Goal: Task Accomplishment & Management: Manage account settings

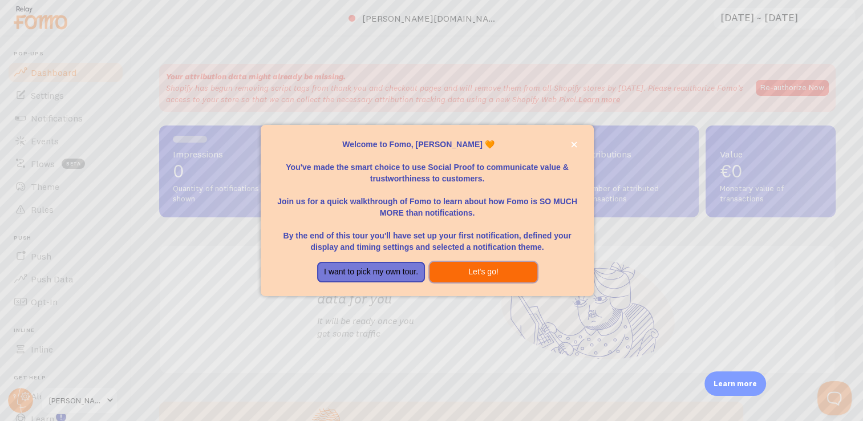
click at [486, 270] on button "Let's go!" at bounding box center [483, 272] width 108 height 21
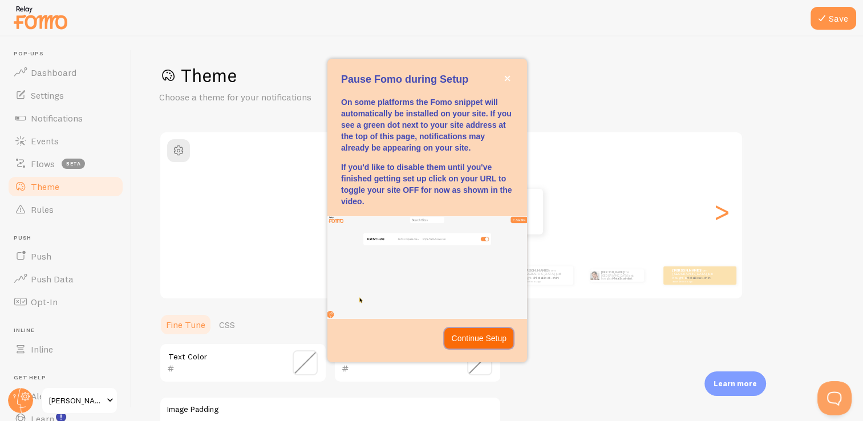
click at [486, 338] on p "Continue Setup" at bounding box center [478, 337] width 55 height 11
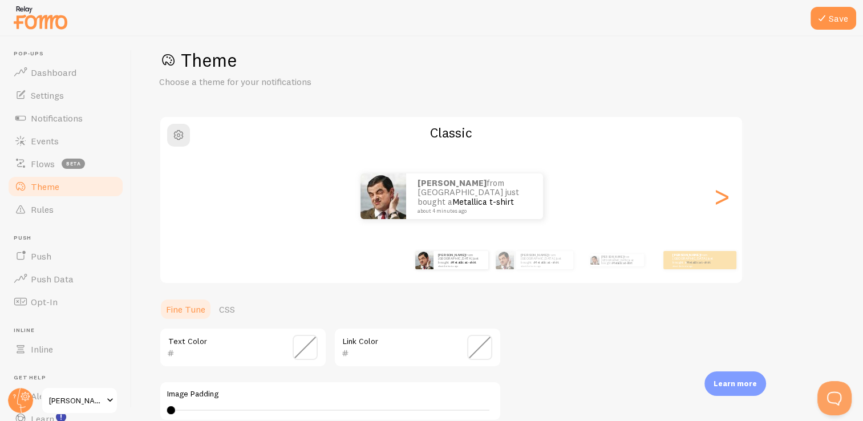
scroll to position [16, 0]
click at [310, 348] on span at bounding box center [305, 346] width 25 height 25
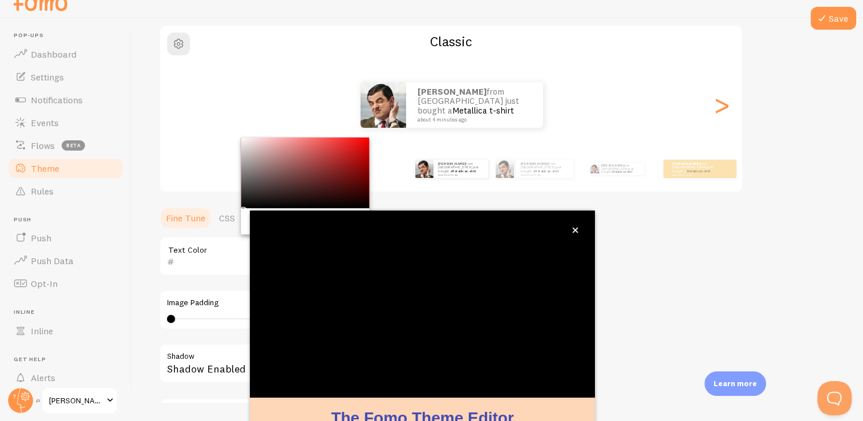
scroll to position [95, 0]
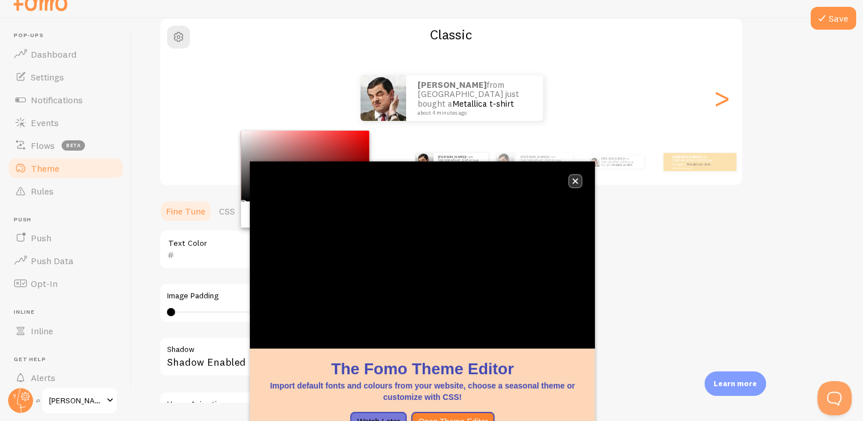
click at [576, 180] on icon "close," at bounding box center [575, 181] width 6 height 6
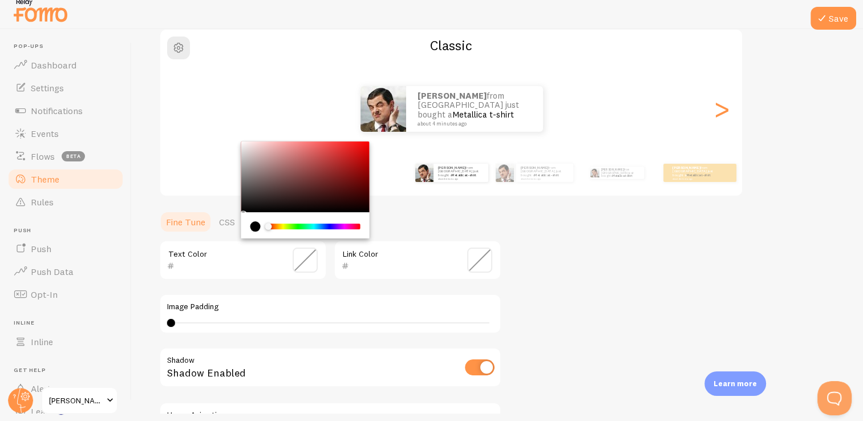
click at [303, 270] on span at bounding box center [305, 259] width 25 height 25
click at [217, 264] on input "text" at bounding box center [226, 266] width 104 height 14
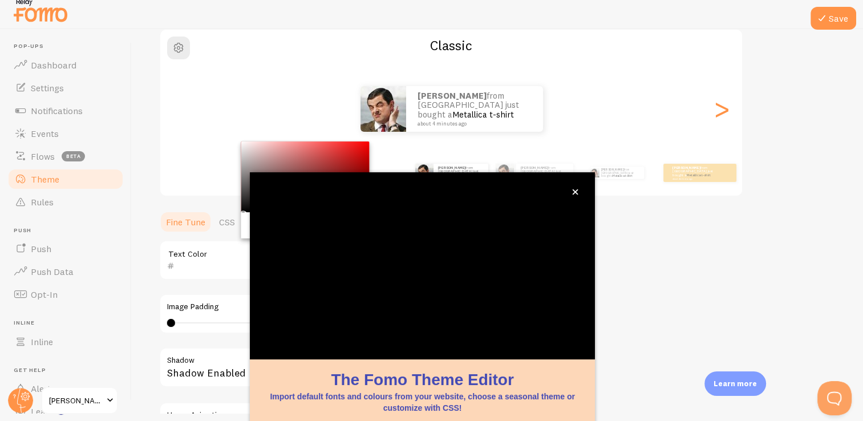
click at [202, 262] on input "text" at bounding box center [226, 266] width 104 height 14
paste input "651c2a"
type input "651c2a"
click at [575, 190] on icon "close," at bounding box center [575, 192] width 6 height 6
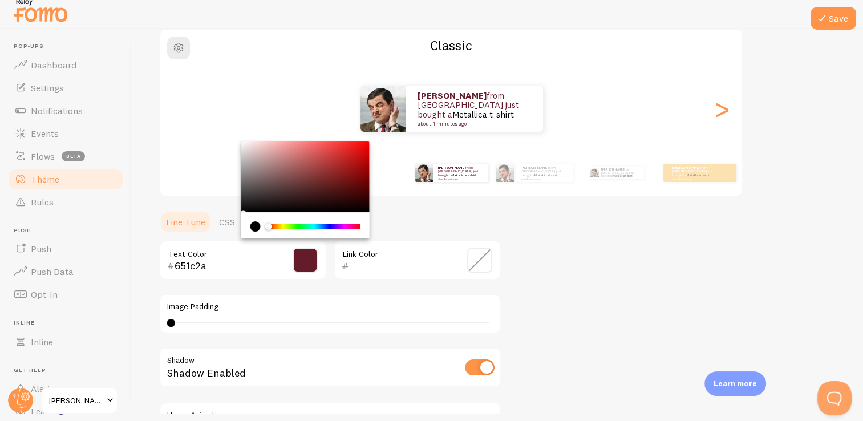
click at [480, 261] on span at bounding box center [479, 259] width 25 height 25
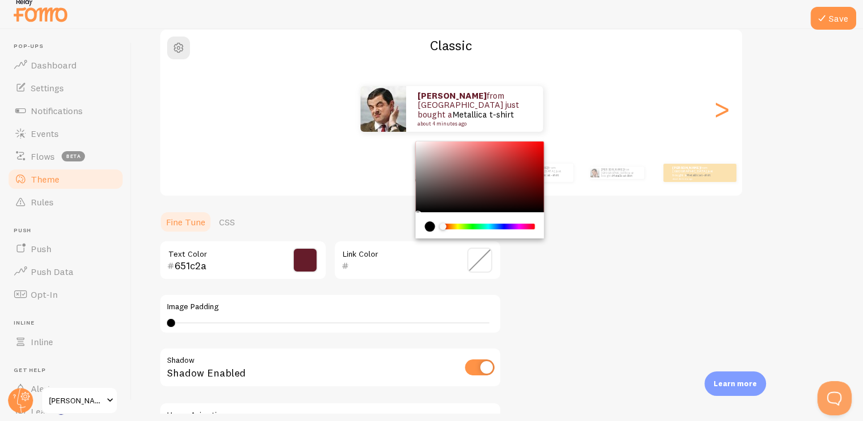
click at [480, 261] on span at bounding box center [479, 259] width 25 height 25
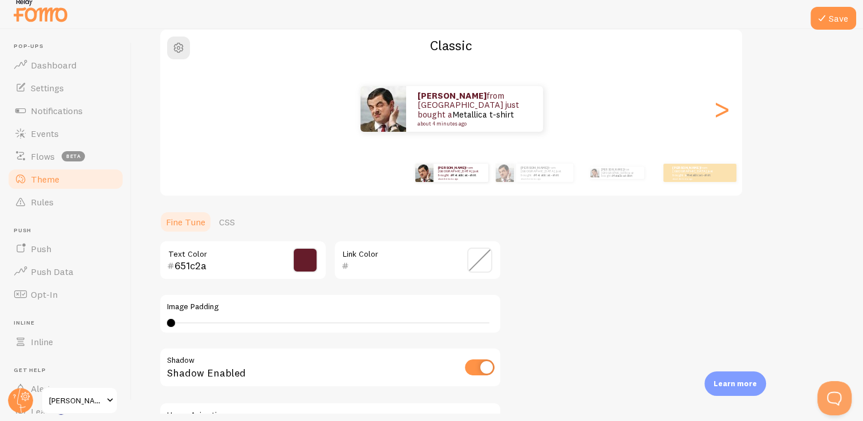
click at [480, 261] on span at bounding box center [479, 259] width 25 height 25
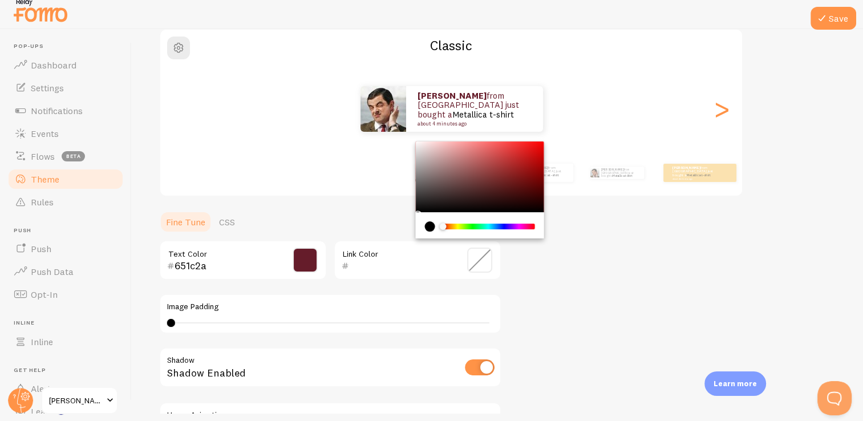
click at [454, 189] on div "Chrome color picker" at bounding box center [480, 176] width 128 height 71
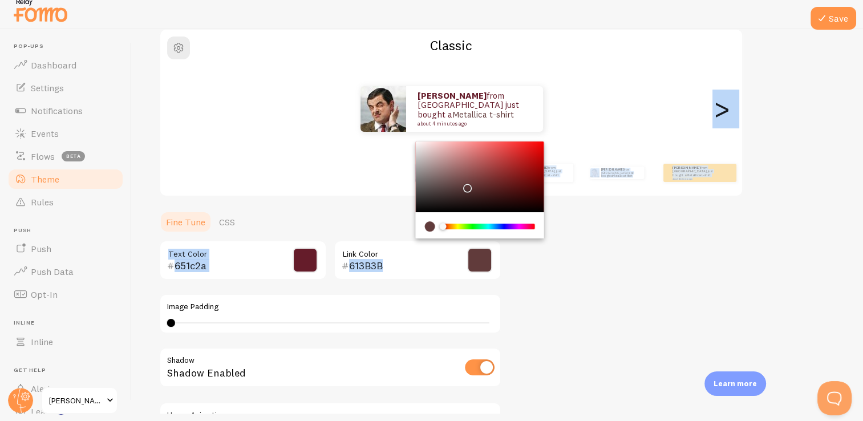
drag, startPoint x: 511, startPoint y: 162, endPoint x: 465, endPoint y: 185, distance: 51.5
click at [465, 185] on div "Chrome color picker" at bounding box center [480, 176] width 128 height 71
click at [383, 263] on input "613B3B" at bounding box center [401, 266] width 104 height 14
click at [375, 264] on input "613B3B" at bounding box center [401, 266] width 104 height 14
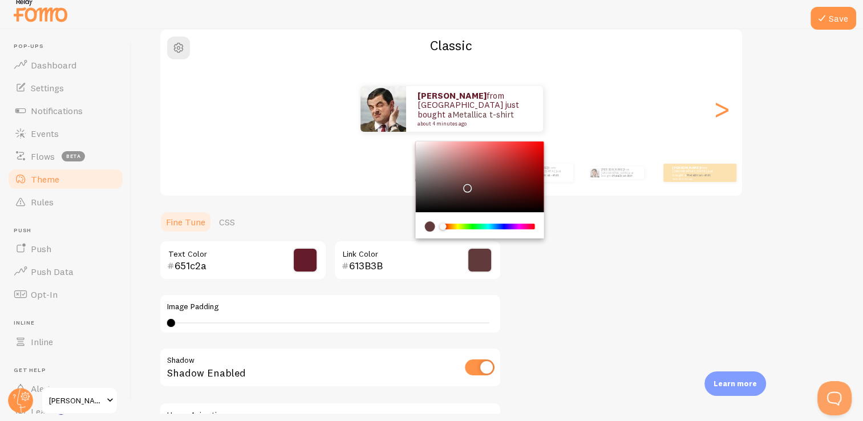
drag, startPoint x: 383, startPoint y: 265, endPoint x: 349, endPoint y: 266, distance: 34.2
click at [349, 266] on input "613B3B" at bounding box center [401, 266] width 104 height 14
paste input "51c2a"
type input "651c2a"
click at [561, 293] on div "Theme Choose a theme for your notifications Classic [PERSON_NAME] from [GEOGRAP…" at bounding box center [497, 231] width 676 height 541
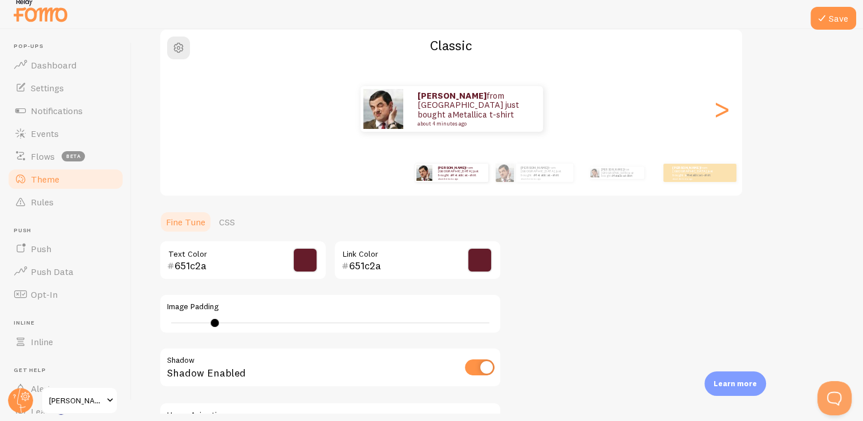
drag, startPoint x: 172, startPoint y: 323, endPoint x: 220, endPoint y: 323, distance: 47.3
click at [219, 323] on div at bounding box center [215, 323] width 8 height 8
type input "3"
drag, startPoint x: 217, startPoint y: 322, endPoint x: 192, endPoint y: 312, distance: 26.9
click at [192, 312] on div "Image Padding 3" at bounding box center [330, 314] width 342 height 40
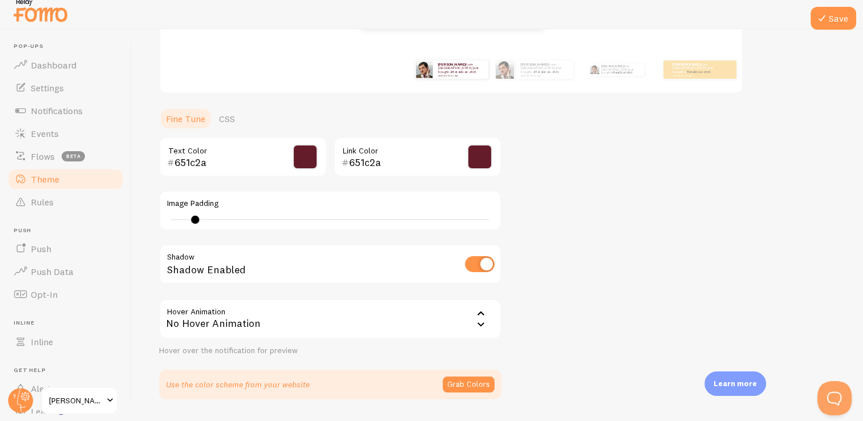
scroll to position [50, 0]
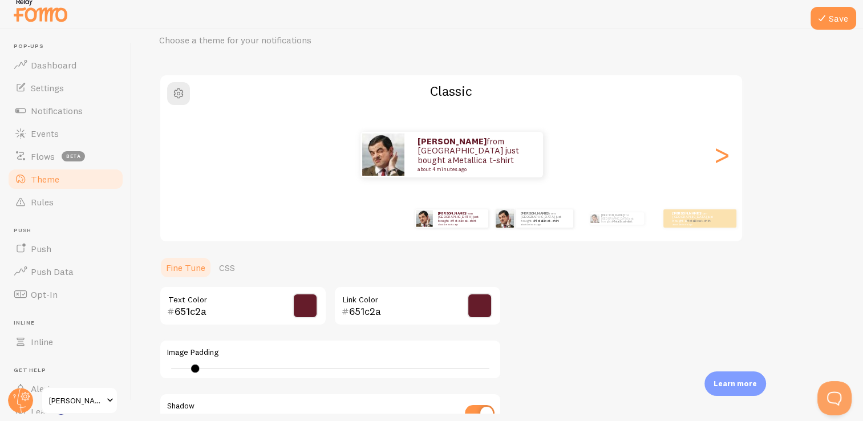
click at [539, 229] on div "[PERSON_NAME] from [GEOGRAPHIC_DATA] just bought a Metallica t-shirt about 4 mi…" at bounding box center [534, 218] width 74 height 32
type input "0"
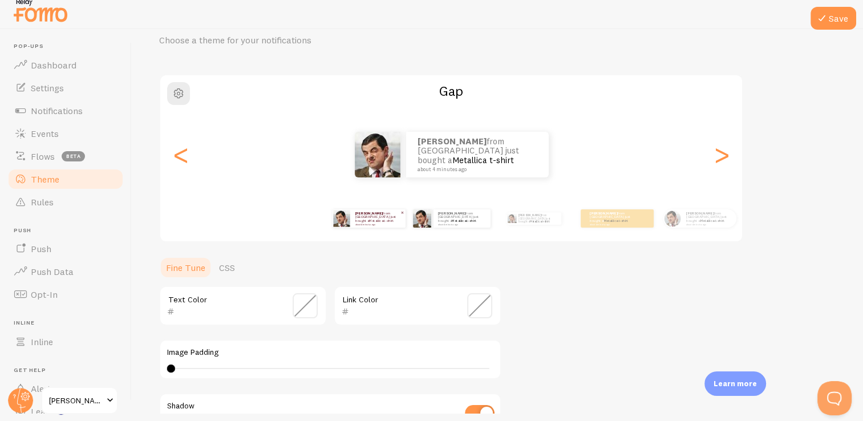
click at [374, 220] on p "[PERSON_NAME] from [GEOGRAPHIC_DATA] just bought a Metallica t-shirt about 4 mi…" at bounding box center [378, 218] width 46 height 14
type input "651c2a"
type input "3"
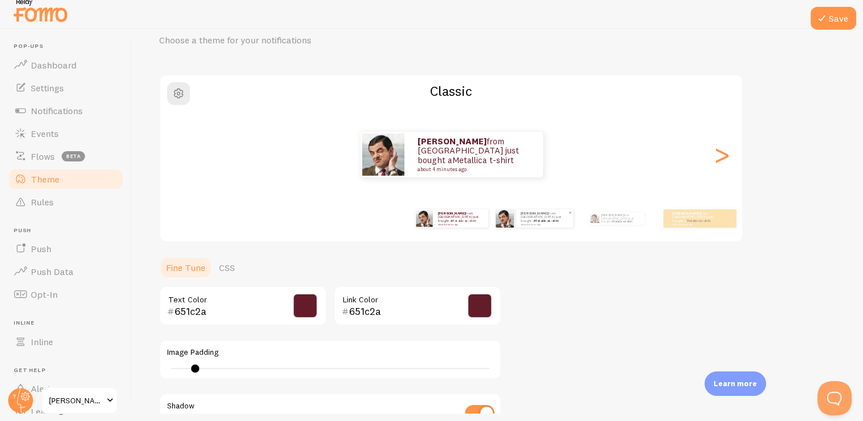
click at [531, 224] on div "[PERSON_NAME] from [GEOGRAPHIC_DATA] just bought a Metallica t-shirt about 4 mi…" at bounding box center [544, 218] width 57 height 18
type input "0"
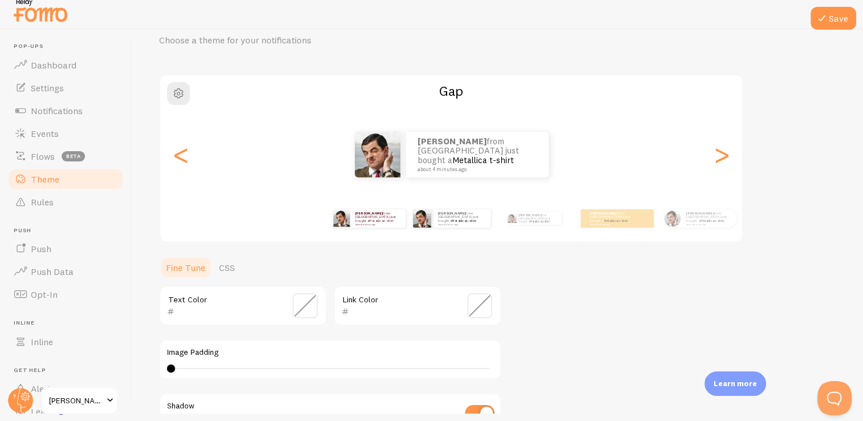
click at [379, 230] on div "[PERSON_NAME] from [GEOGRAPHIC_DATA] just bought a Metallica t-shirt about 4 mi…" at bounding box center [369, 218] width 74 height 32
type input "651c2a"
type input "3"
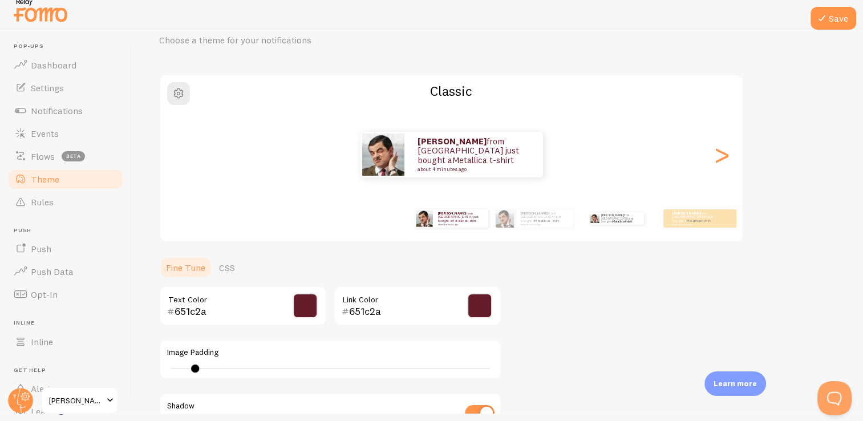
click at [602, 225] on div "[PERSON_NAME] from [GEOGRAPHIC_DATA] just bought a Metallica t-shirt about 4 mi…" at bounding box center [617, 218] width 74 height 32
type input "0"
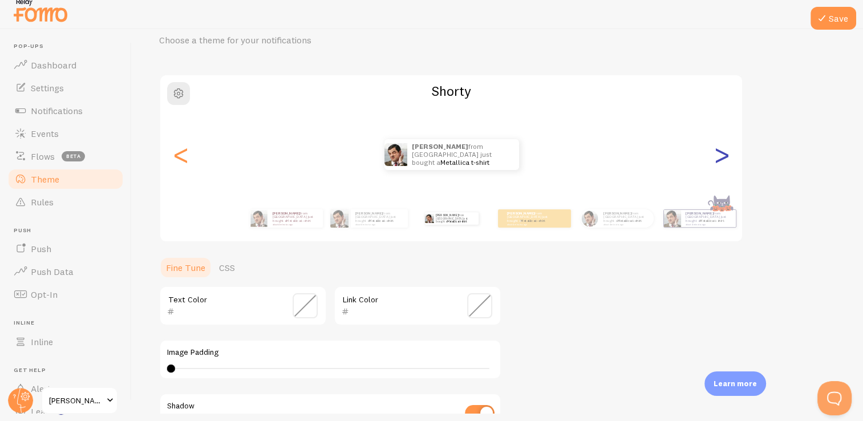
click at [720, 159] on div ">" at bounding box center [721, 154] width 14 height 82
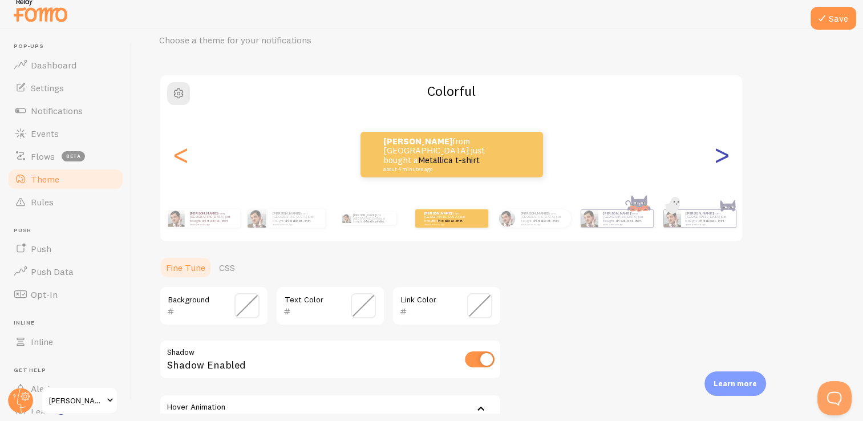
click at [720, 159] on div ">" at bounding box center [721, 154] width 14 height 82
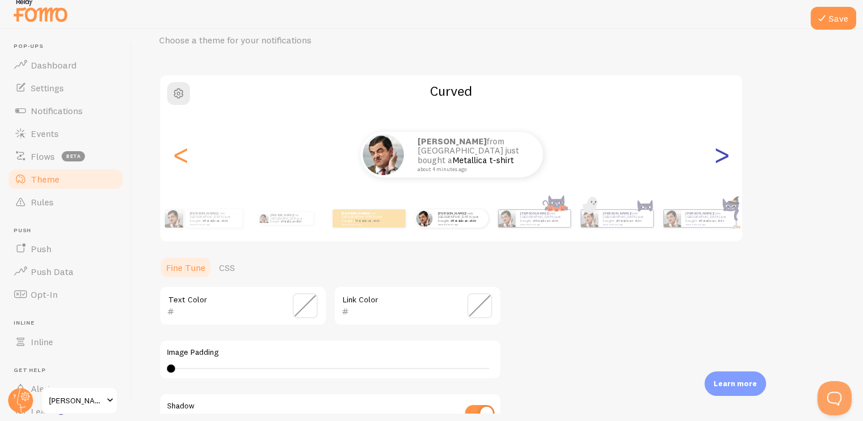
click at [720, 159] on div ">" at bounding box center [721, 154] width 14 height 82
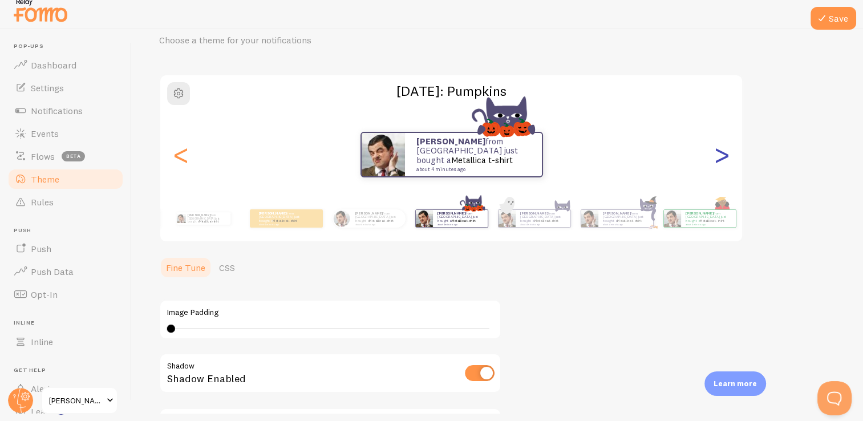
click at [720, 159] on div ">" at bounding box center [721, 154] width 14 height 82
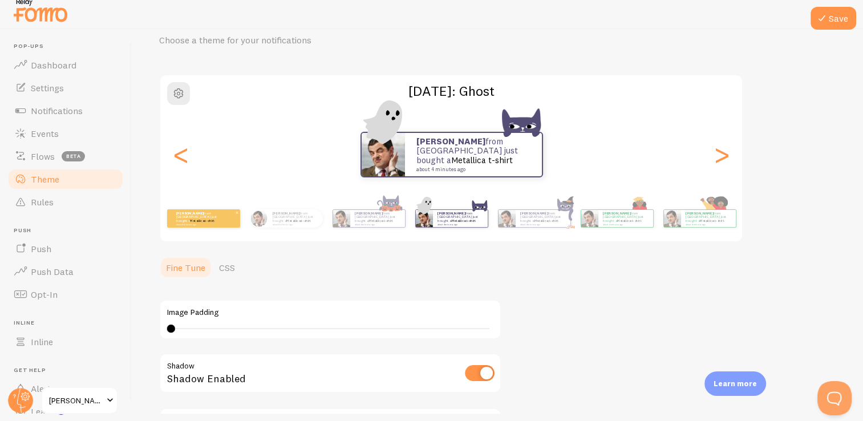
click at [283, 225] on div "[PERSON_NAME] from [GEOGRAPHIC_DATA] just bought a Metallica t-shirt about 4 mi…" at bounding box center [295, 218] width 55 height 18
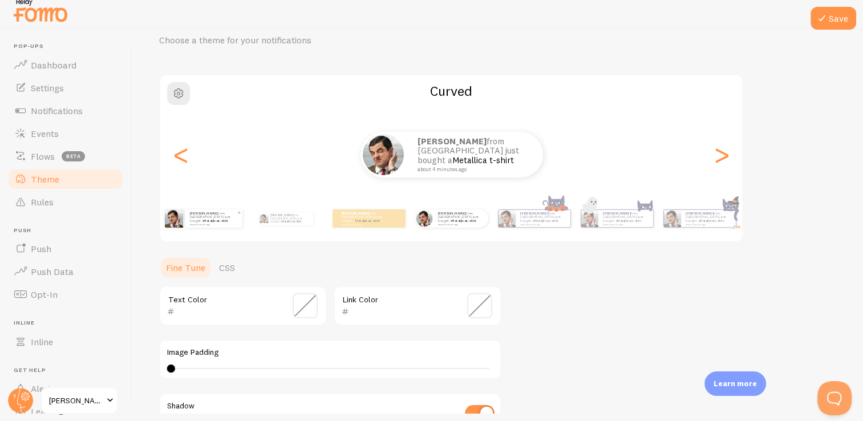
click at [213, 225] on div "[PERSON_NAME] from [GEOGRAPHIC_DATA] just bought a Metallica t-shirt about 4 mi…" at bounding box center [213, 218] width 57 height 18
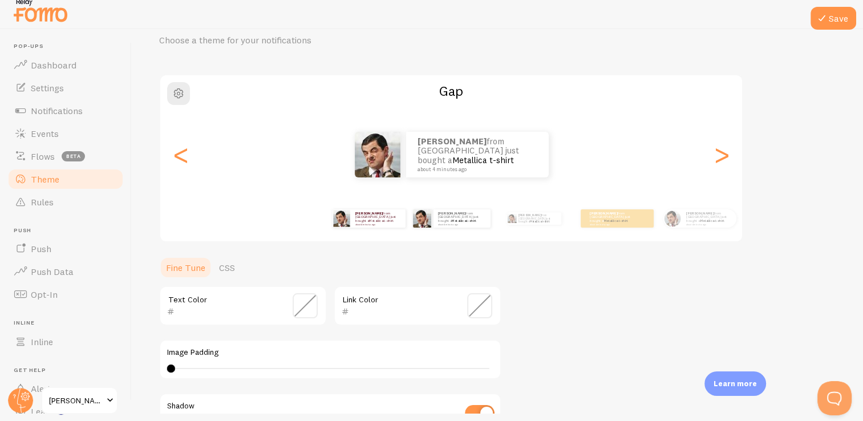
click at [349, 227] on div "[PERSON_NAME] from [GEOGRAPHIC_DATA] just bought a Metallica t-shirt about 4 mi…" at bounding box center [369, 218] width 74 height 32
type input "3"
type input "651c2a"
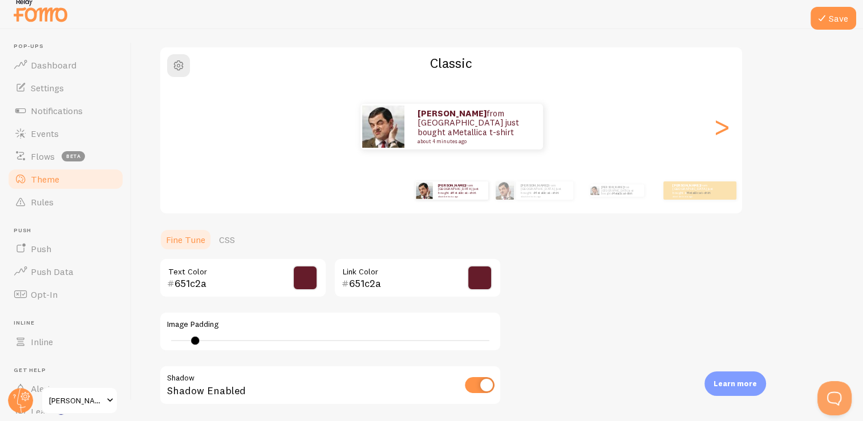
scroll to position [79, 0]
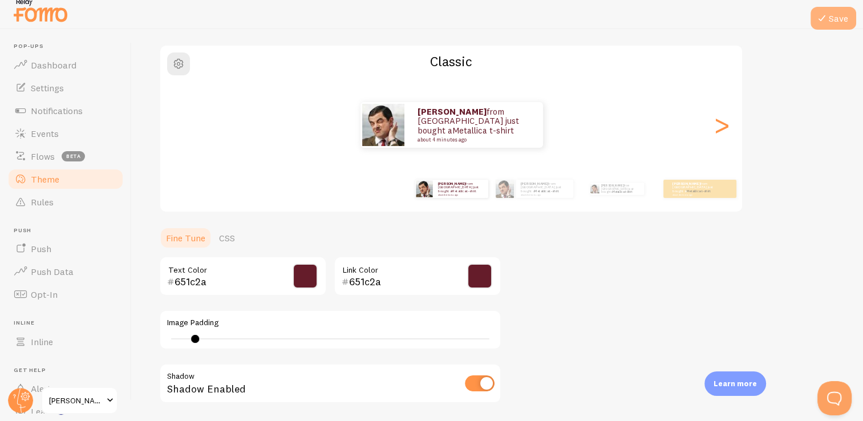
click at [840, 17] on button "Save" at bounding box center [833, 18] width 46 height 23
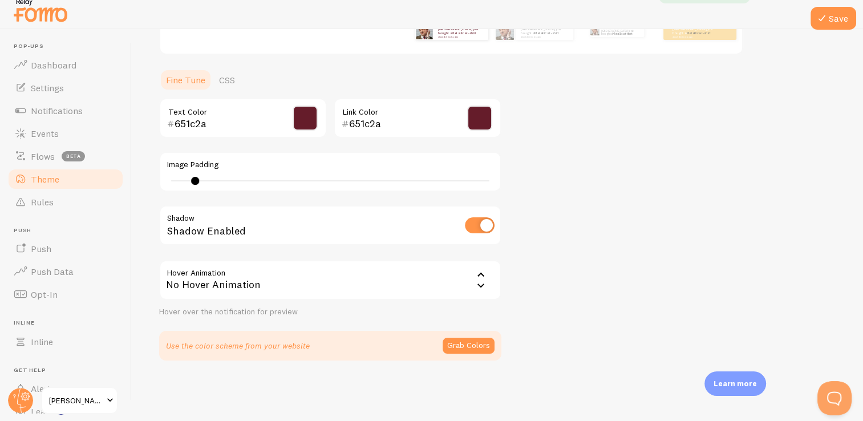
scroll to position [0, 0]
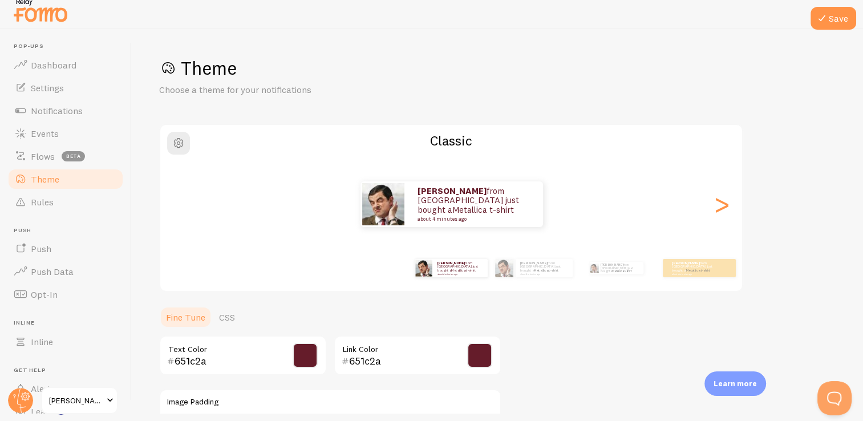
click at [781, 103] on div "Theme Choose a theme for your notifications Classic [PERSON_NAME] from [GEOGRAP…" at bounding box center [497, 326] width 676 height 541
click at [823, 12] on icon at bounding box center [822, 18] width 14 height 14
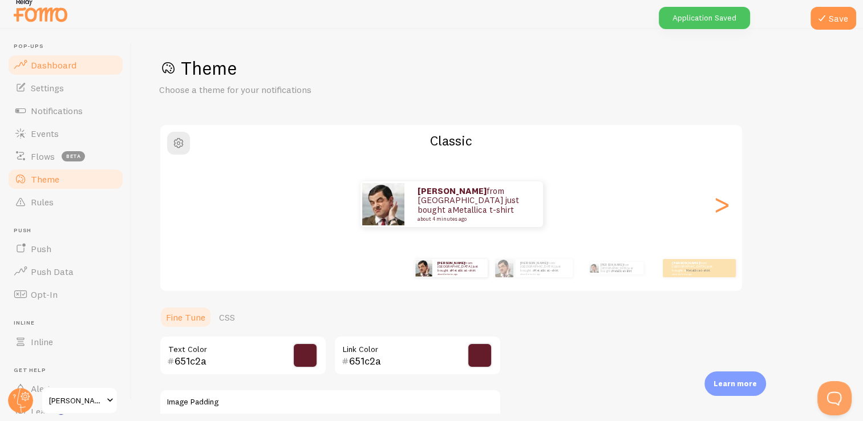
click at [64, 64] on span "Dashboard" at bounding box center [54, 64] width 46 height 11
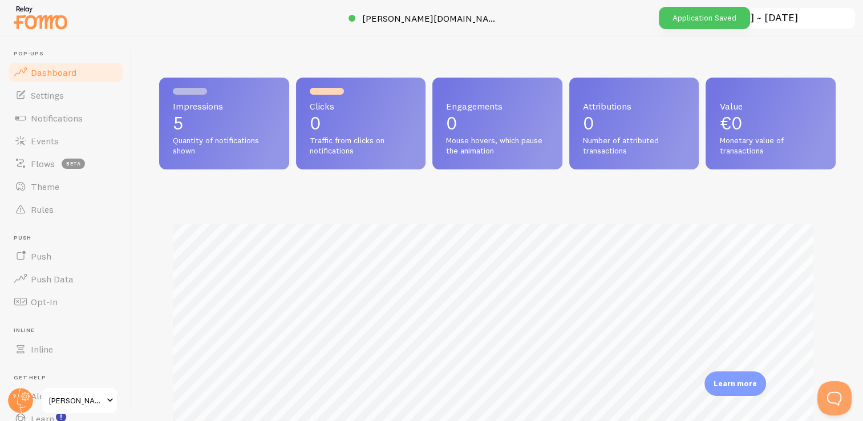
scroll to position [299, 667]
click at [61, 95] on span "Settings" at bounding box center [47, 95] width 33 height 11
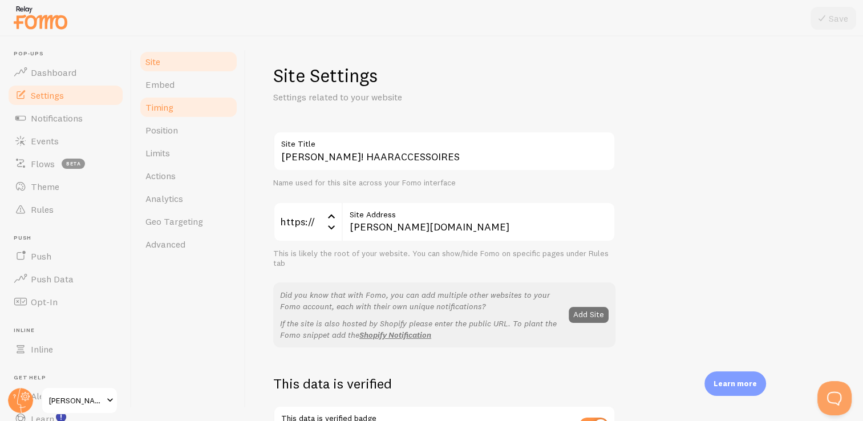
click at [162, 98] on link "Timing" at bounding box center [189, 107] width 100 height 23
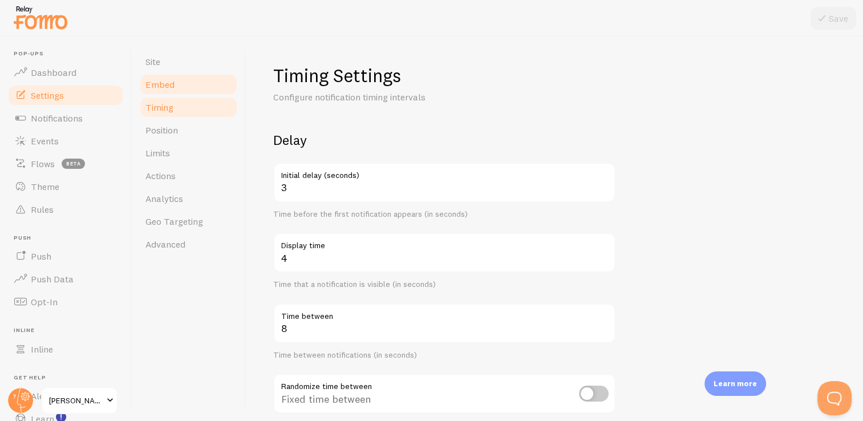
click at [187, 86] on link "Embed" at bounding box center [189, 84] width 100 height 23
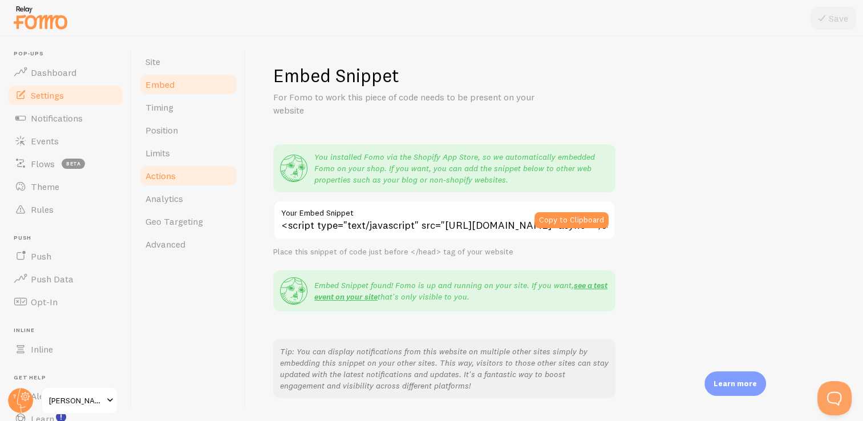
click at [181, 173] on link "Actions" at bounding box center [189, 175] width 100 height 23
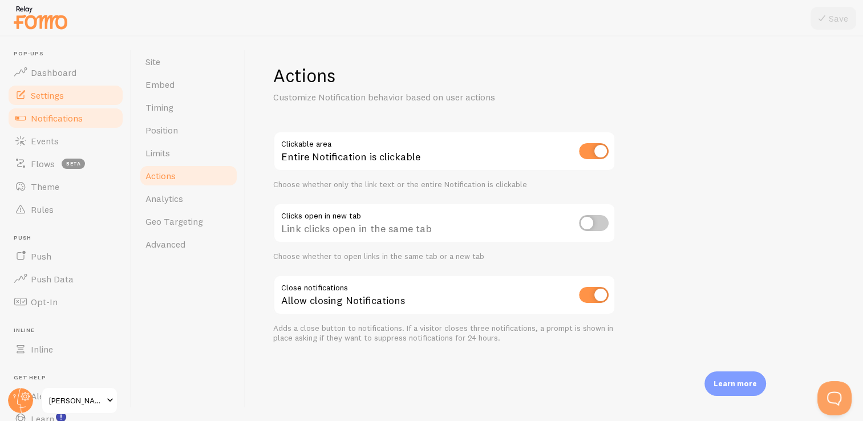
click at [60, 121] on span "Notifications" at bounding box center [57, 117] width 52 height 11
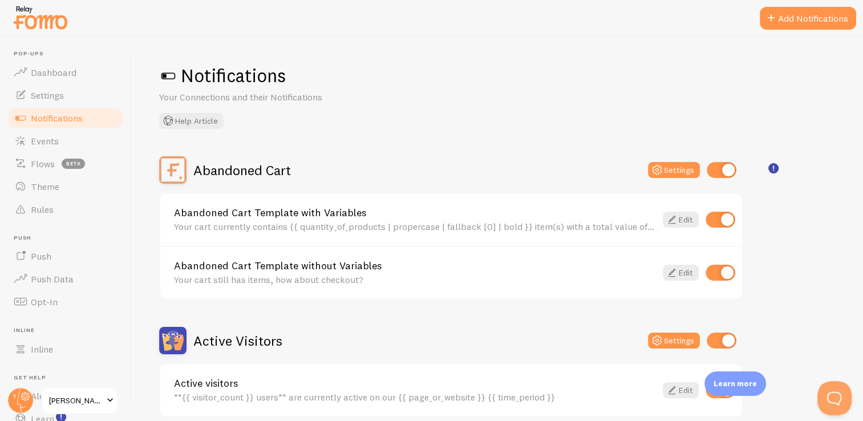
click at [725, 168] on input "checkbox" at bounding box center [721, 170] width 30 height 16
checkbox input "false"
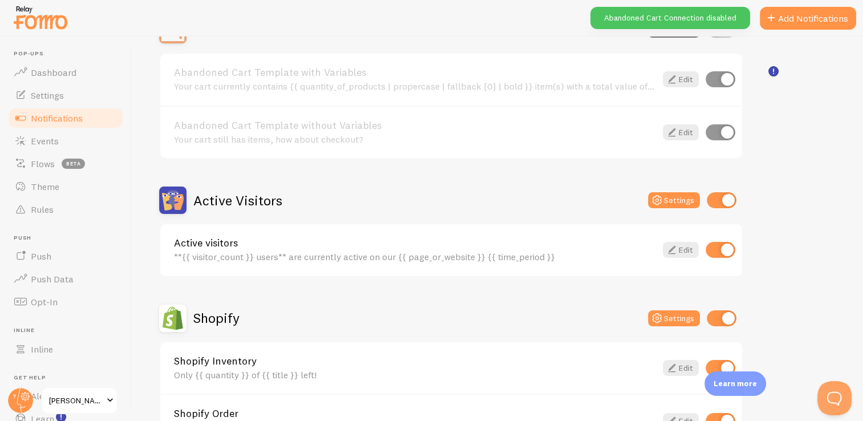
scroll to position [141, 0]
click at [728, 199] on input "checkbox" at bounding box center [721, 200] width 30 height 16
checkbox input "false"
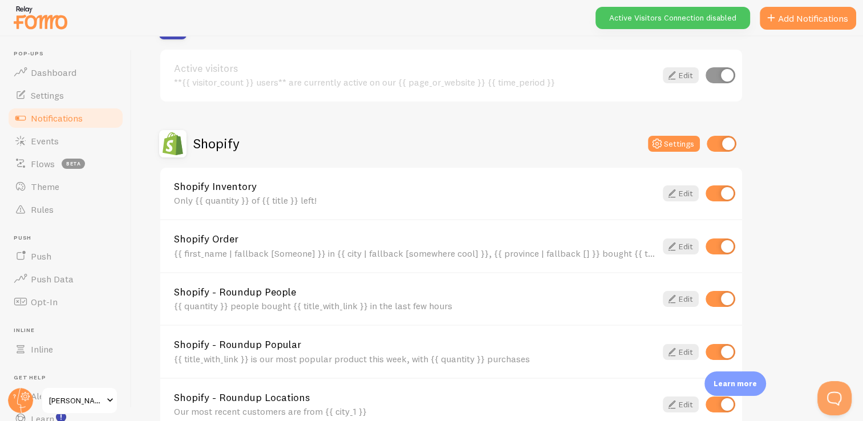
scroll to position [316, 0]
click at [727, 191] on input "checkbox" at bounding box center [720, 192] width 30 height 16
checkbox input "false"
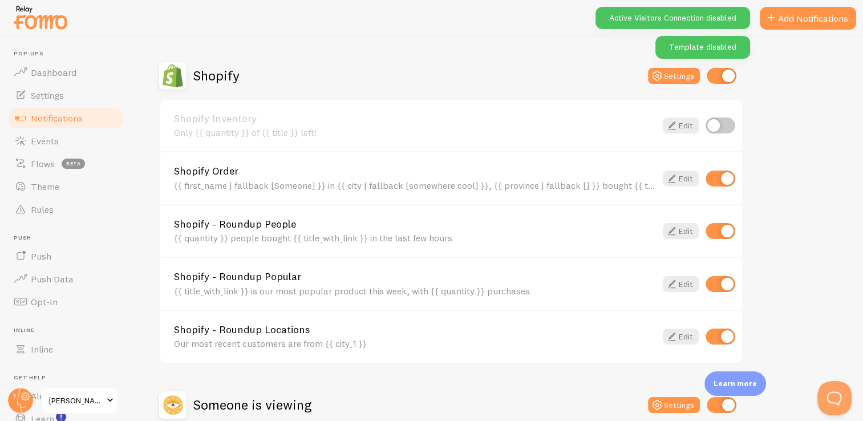
scroll to position [387, 0]
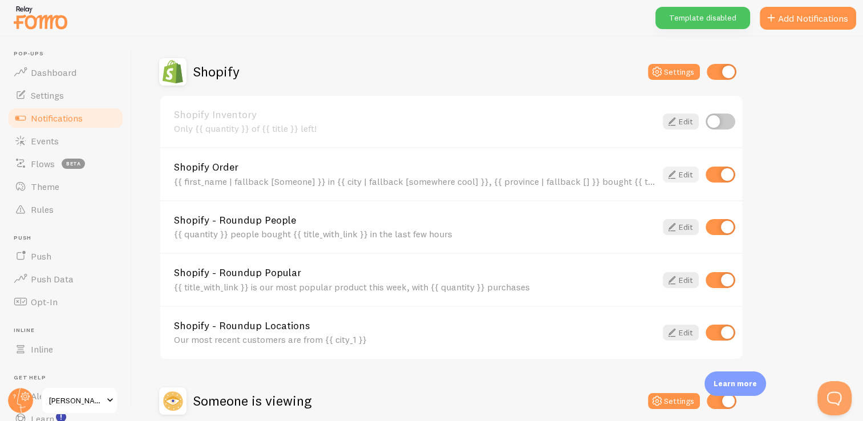
click at [685, 174] on link "Edit" at bounding box center [681, 174] width 36 height 16
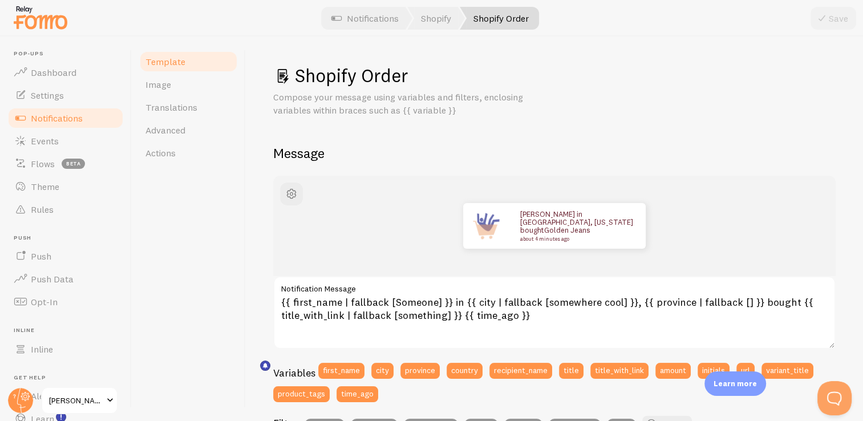
scroll to position [67, 0]
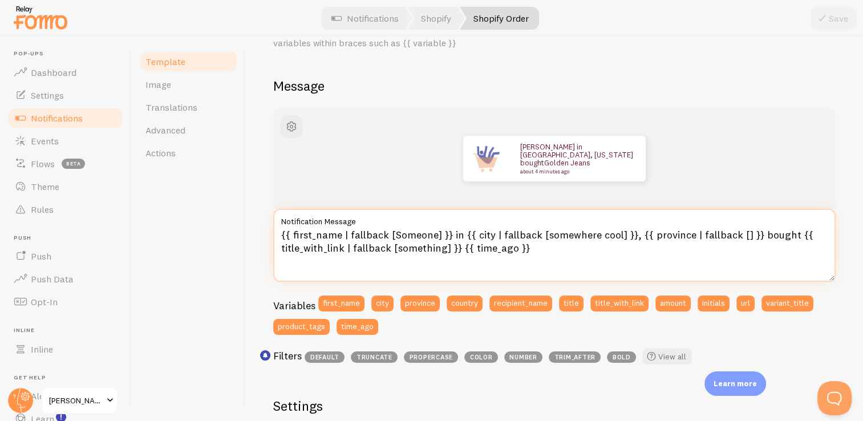
drag, startPoint x: 385, startPoint y: 231, endPoint x: 295, endPoint y: 234, distance: 90.7
click at [295, 234] on textarea "{{ first_name | fallback [Someone] }} in {{ city | fallback [somewhere cool] }}…" at bounding box center [554, 245] width 562 height 73
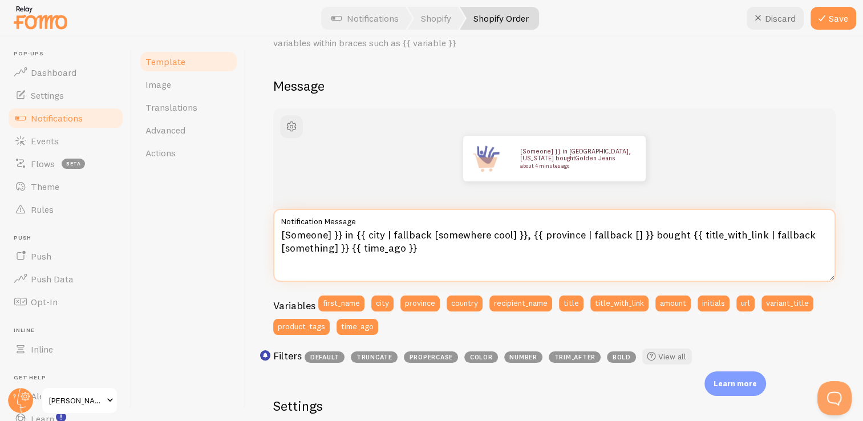
drag, startPoint x: 343, startPoint y: 235, endPoint x: 328, endPoint y: 235, distance: 14.3
click at [328, 235] on textarea "[Someone] }} in {{ city | fallback [somewhere cool] }}, {{ province | fallback …" at bounding box center [554, 245] width 562 height 73
click at [284, 237] on textarea "[Someone in {{ city | fallback [somewhere cool] }}, {{ province | fallback [] }…" at bounding box center [554, 245] width 562 height 73
type textarea "Someone in {{ city | fallback [somewhere cool] }}, {{ province | fallback [] }}…"
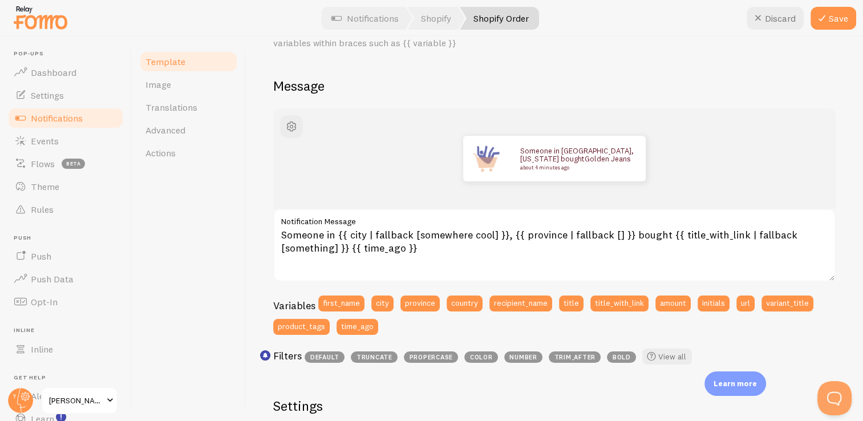
click at [74, 120] on span "Notifications" at bounding box center [57, 117] width 52 height 11
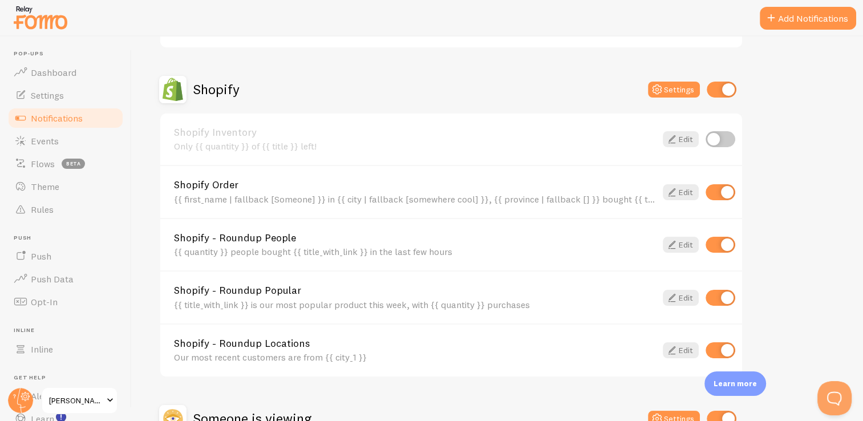
scroll to position [369, 0]
click at [672, 189] on icon at bounding box center [672, 192] width 14 height 14
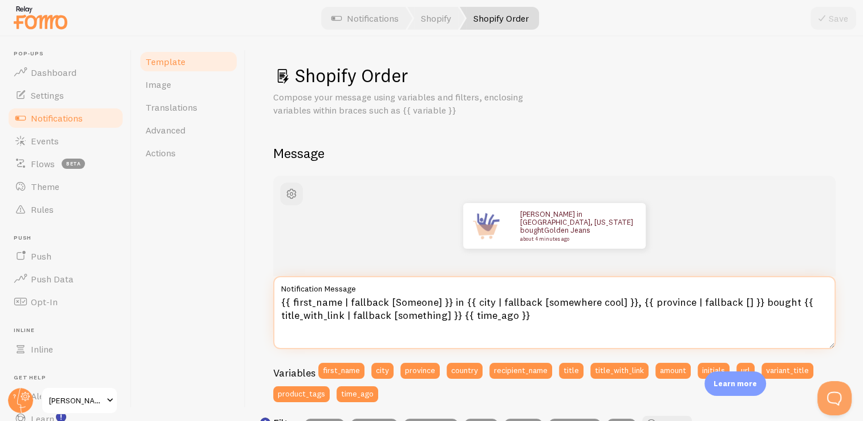
drag, startPoint x: 338, startPoint y: 300, endPoint x: 292, endPoint y: 304, distance: 45.8
click at [292, 304] on textarea "{{ first_name | fallback [Someone] }} in {{ city | fallback [somewhere cool] }}…" at bounding box center [554, 312] width 562 height 73
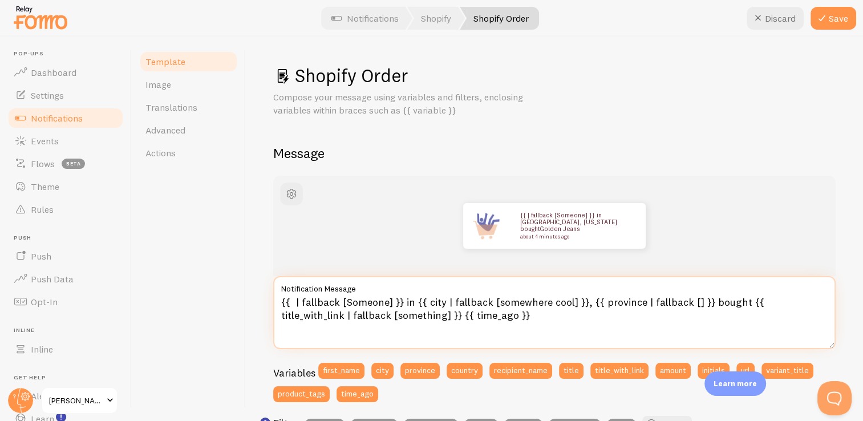
drag, startPoint x: 335, startPoint y: 303, endPoint x: 298, endPoint y: 303, distance: 37.1
click at [298, 303] on textarea "{{ | fallback [Someone] }} in {{ city | fallback [somewhere cool] }}, {{ provin…" at bounding box center [554, 312] width 562 height 73
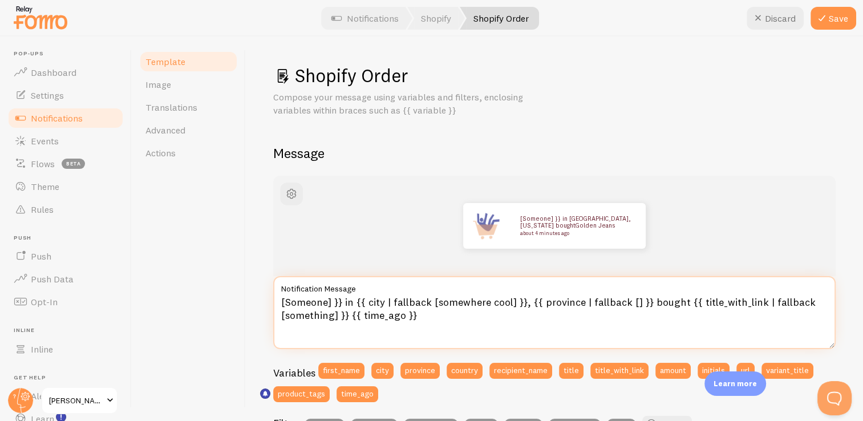
scroll to position [58, 0]
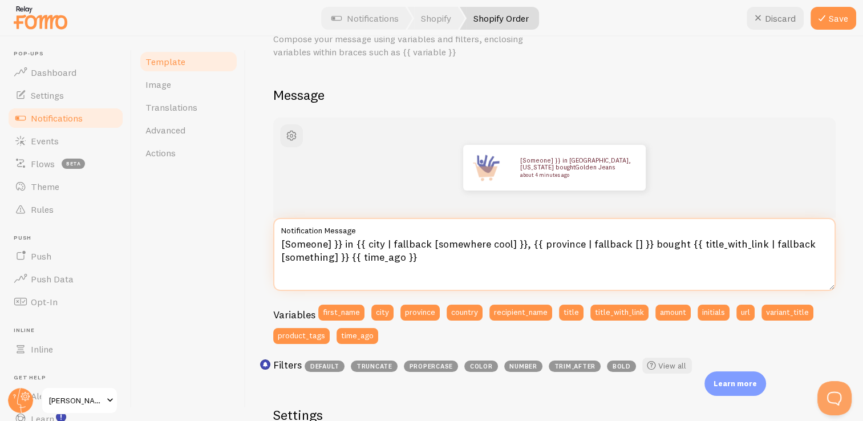
type textarea "[Someone] }} in {{ city | fallback [somewhere cool] }}, {{ province | fallback …"
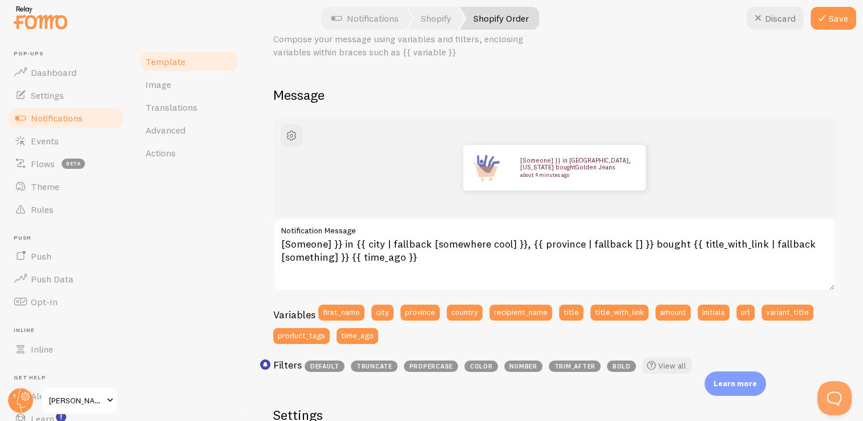
click at [75, 120] on span "Notifications" at bounding box center [57, 117] width 52 height 11
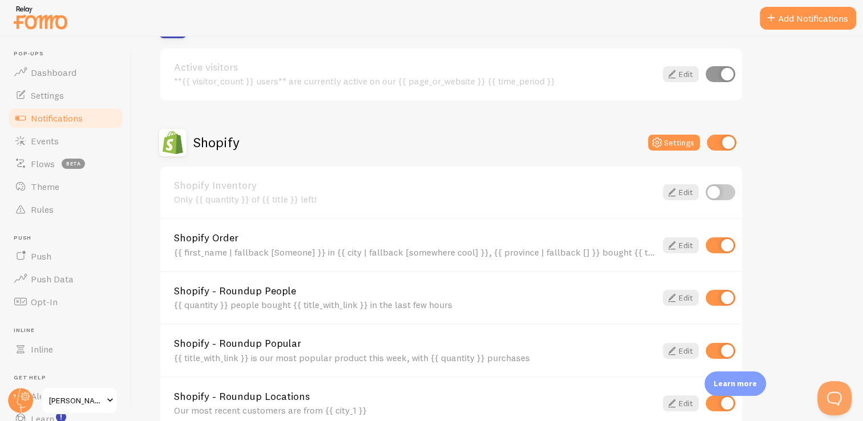
scroll to position [316, 0]
click at [670, 241] on icon at bounding box center [672, 245] width 14 height 14
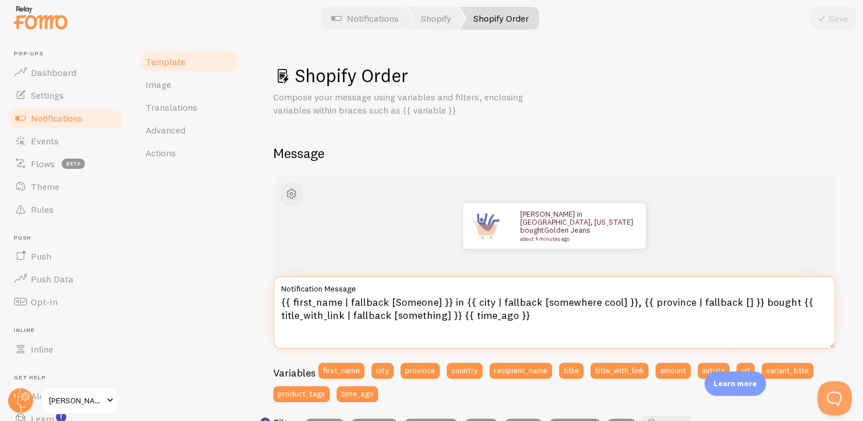
drag, startPoint x: 338, startPoint y: 302, endPoint x: 292, endPoint y: 302, distance: 46.2
click at [292, 302] on textarea "{{ first_name | fallback [Someone] }} in {{ city | fallback [somewhere cool] }}…" at bounding box center [554, 312] width 562 height 73
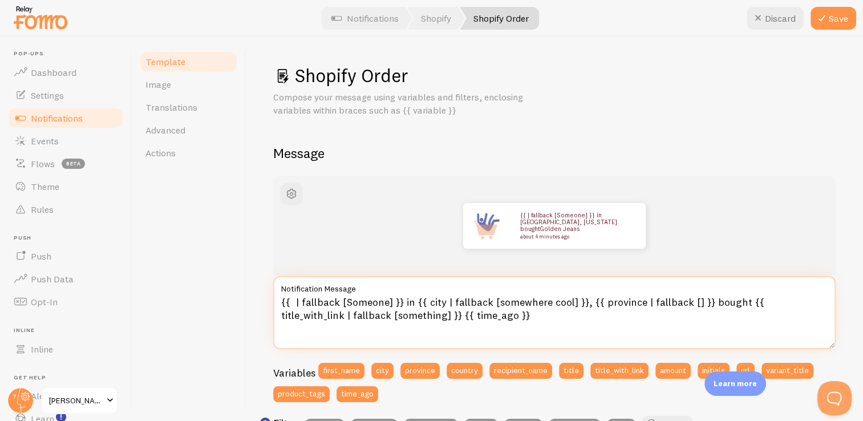
drag, startPoint x: 334, startPoint y: 302, endPoint x: 293, endPoint y: 302, distance: 41.6
click at [293, 302] on textarea "{{ | fallback [Someone] }} in {{ city | fallback [somewhere cool] }}, {{ provin…" at bounding box center [554, 312] width 562 height 73
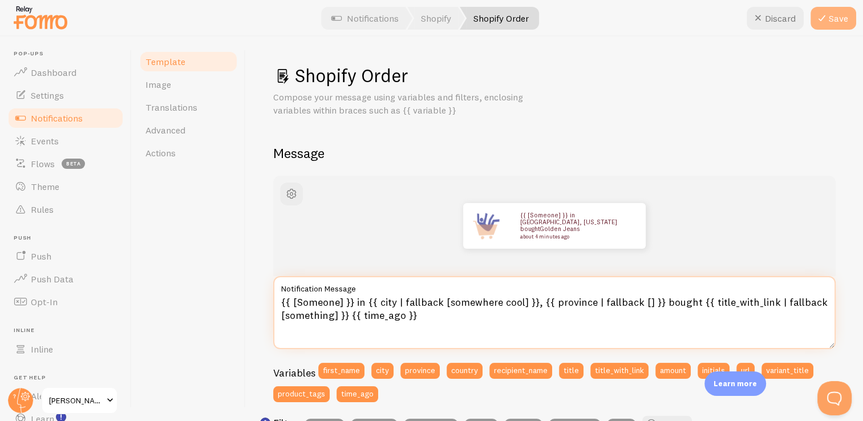
type textarea "{{ [Someone] }} in {{ city | fallback [somewhere cool] }}, {{ province | fallba…"
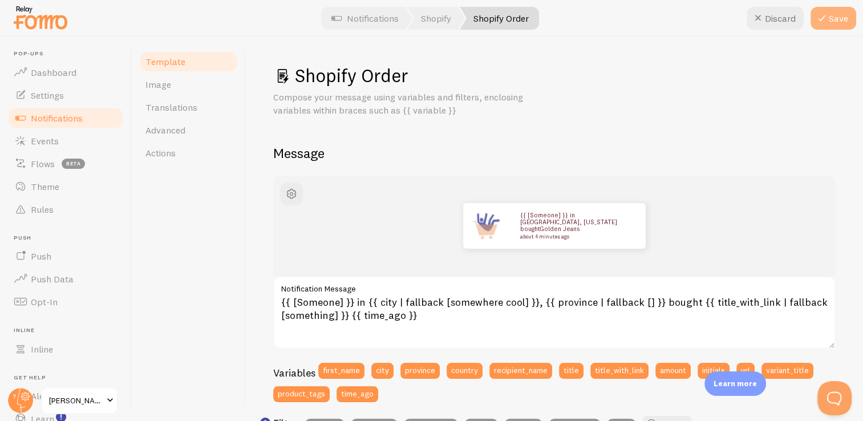
click at [828, 17] on button "Save" at bounding box center [833, 18] width 46 height 23
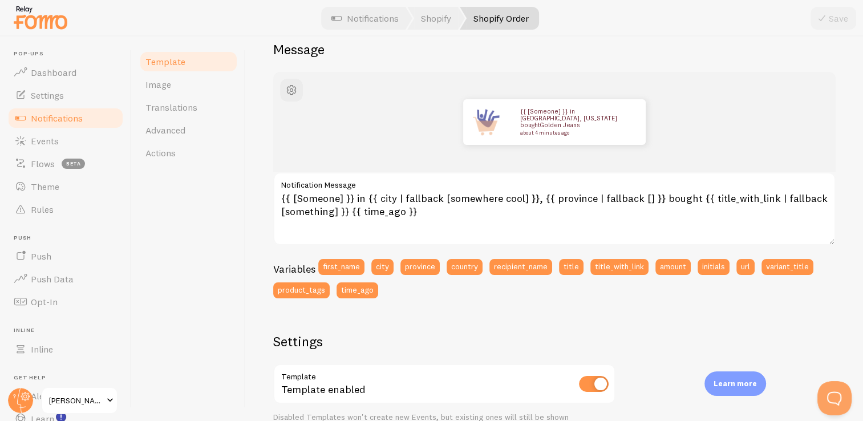
scroll to position [98, 0]
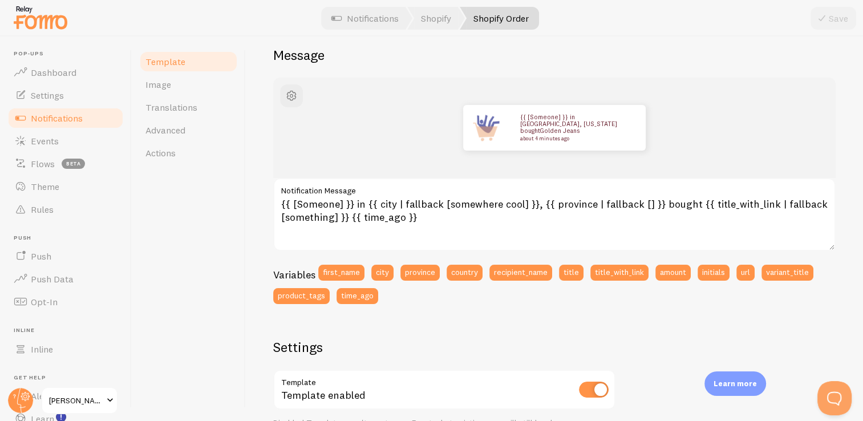
click at [63, 121] on span "Notifications" at bounding box center [57, 117] width 52 height 11
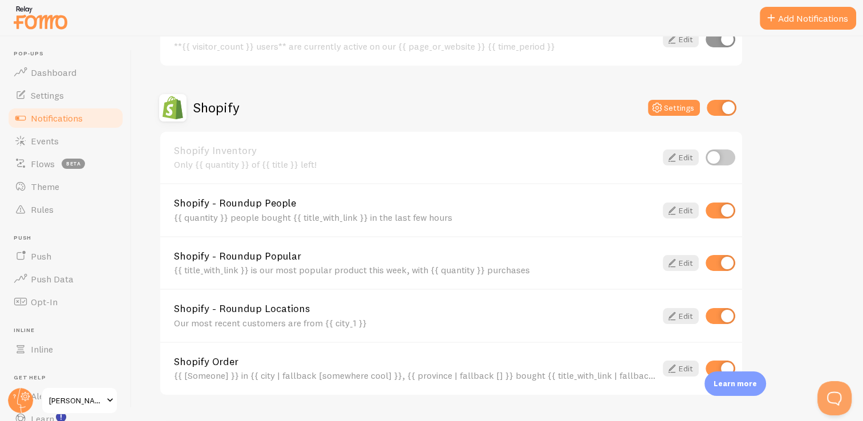
scroll to position [351, 0]
click at [676, 259] on icon at bounding box center [672, 262] width 14 height 14
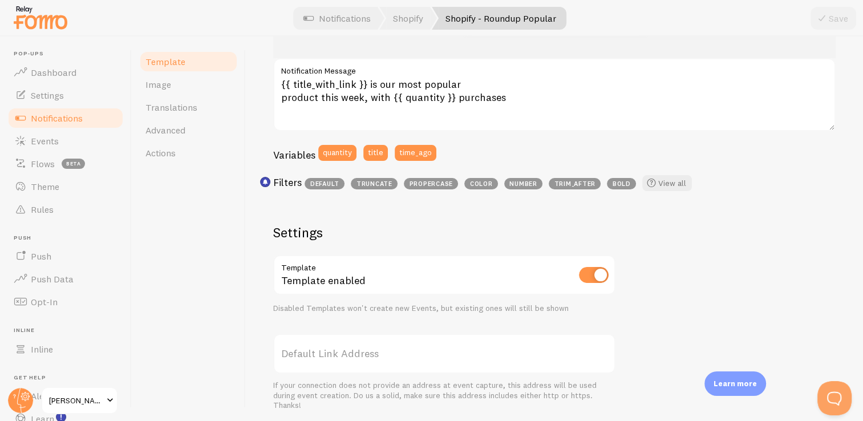
scroll to position [218, 0]
click at [76, 119] on span "Notifications" at bounding box center [57, 117] width 52 height 11
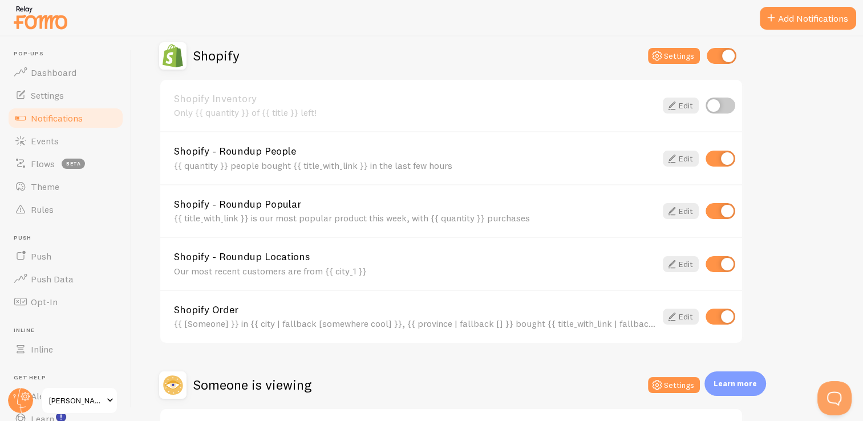
scroll to position [403, 0]
click at [725, 263] on input "checkbox" at bounding box center [720, 264] width 30 height 16
checkbox input "false"
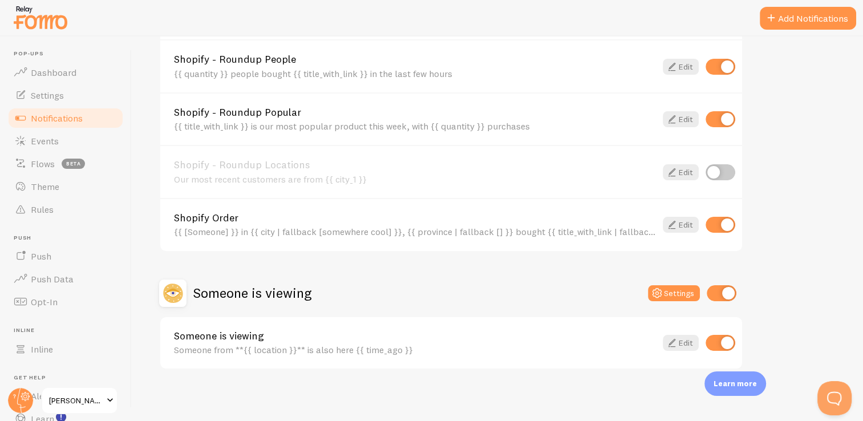
scroll to position [494, 0]
click at [720, 342] on input "checkbox" at bounding box center [720, 343] width 30 height 16
checkbox input "false"
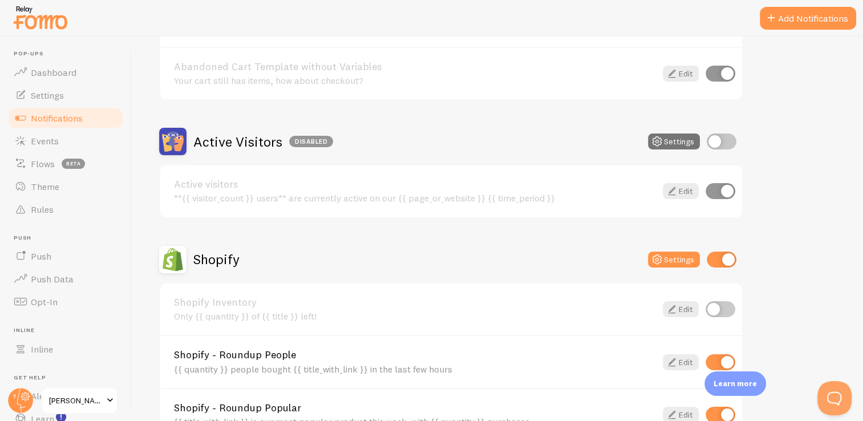
scroll to position [0, 0]
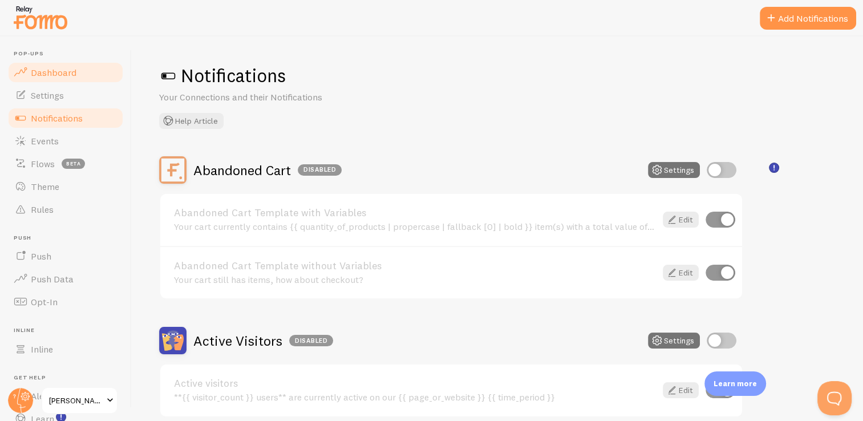
click at [48, 76] on span "Dashboard" at bounding box center [54, 72] width 46 height 11
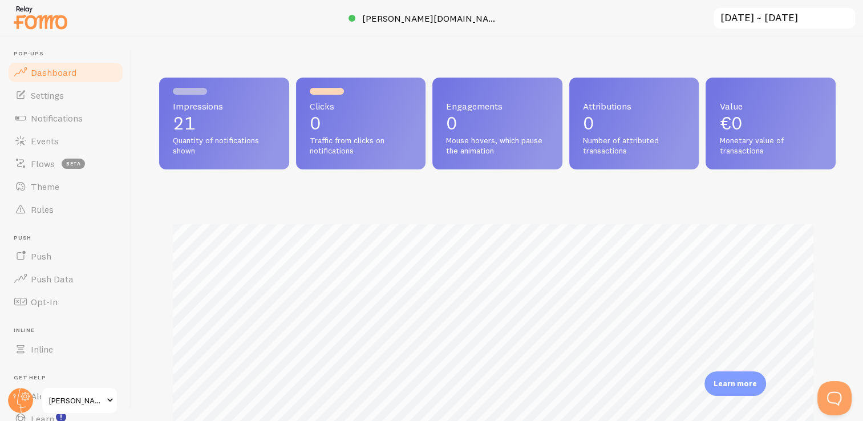
scroll to position [299, 667]
click at [47, 217] on link "Rules" at bounding box center [65, 209] width 117 height 23
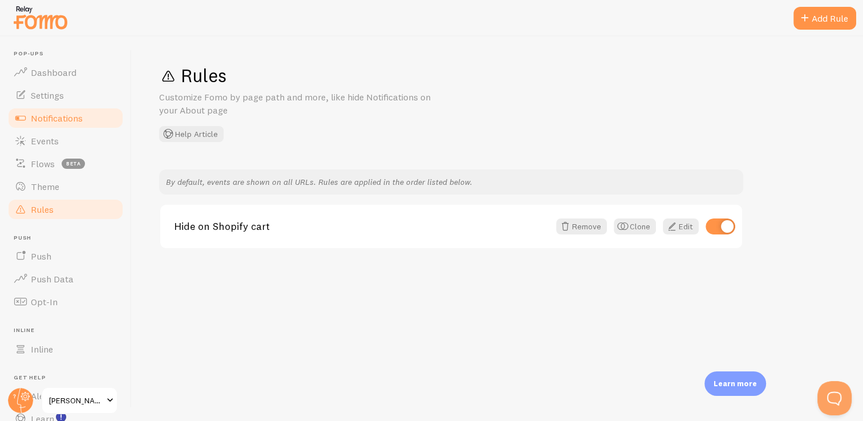
click at [62, 124] on link "Notifications" at bounding box center [65, 118] width 117 height 23
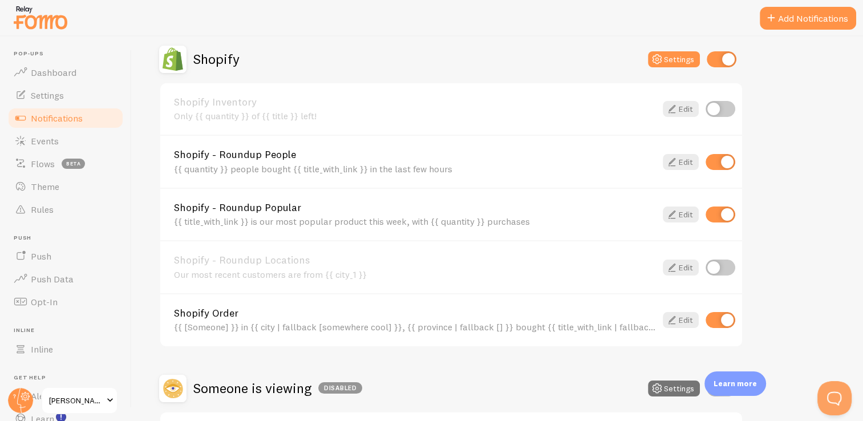
scroll to position [403, 0]
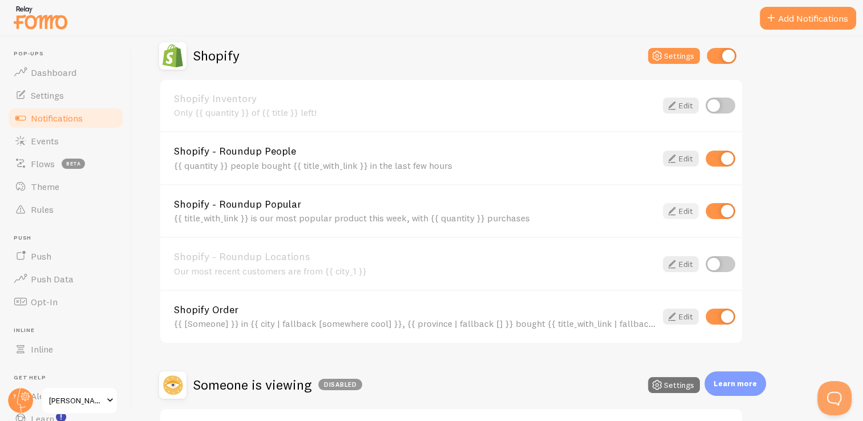
click at [675, 211] on icon at bounding box center [672, 211] width 14 height 14
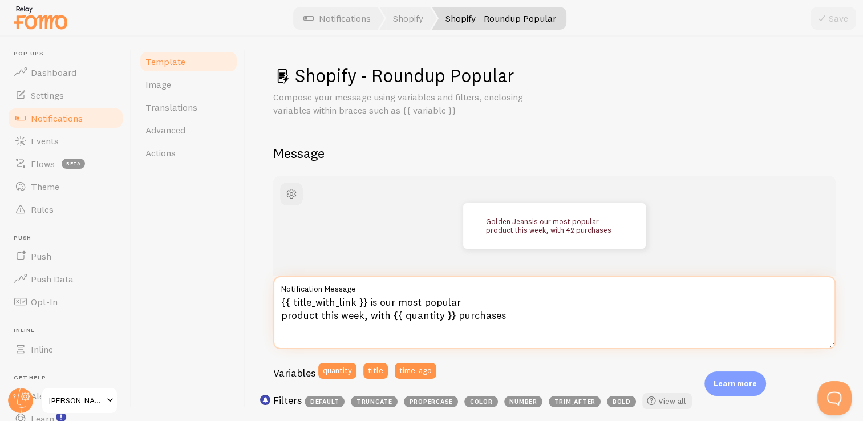
drag, startPoint x: 491, startPoint y: 313, endPoint x: 375, endPoint y: 311, distance: 116.3
click at [375, 311] on textarea "{{ title_with_link }} is our most popular product this week, with {{ quantity }…" at bounding box center [554, 312] width 562 height 73
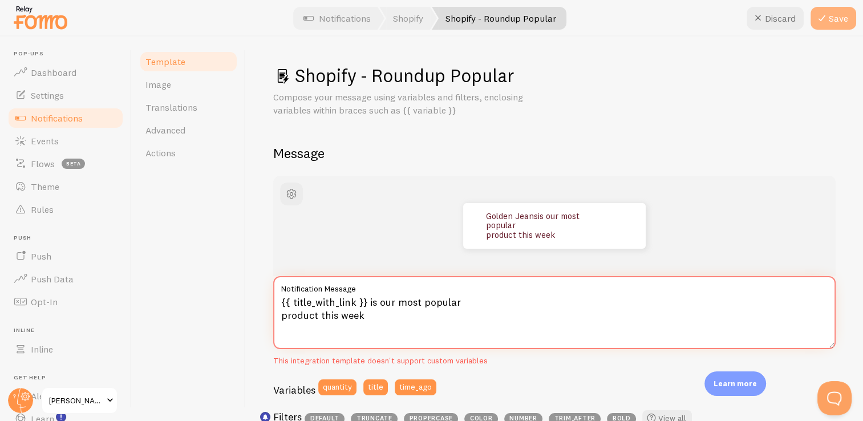
type textarea "{{ title_with_link }} is our most popular product this week"
click at [846, 21] on button "Save" at bounding box center [833, 18] width 46 height 23
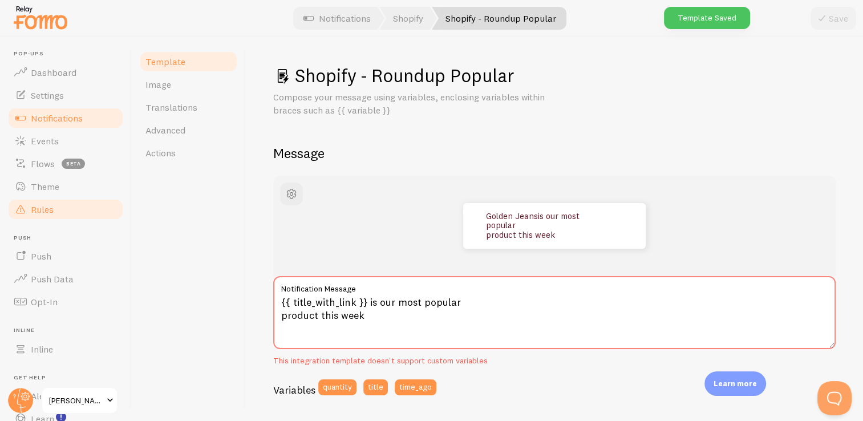
click at [55, 206] on link "Rules" at bounding box center [65, 209] width 117 height 23
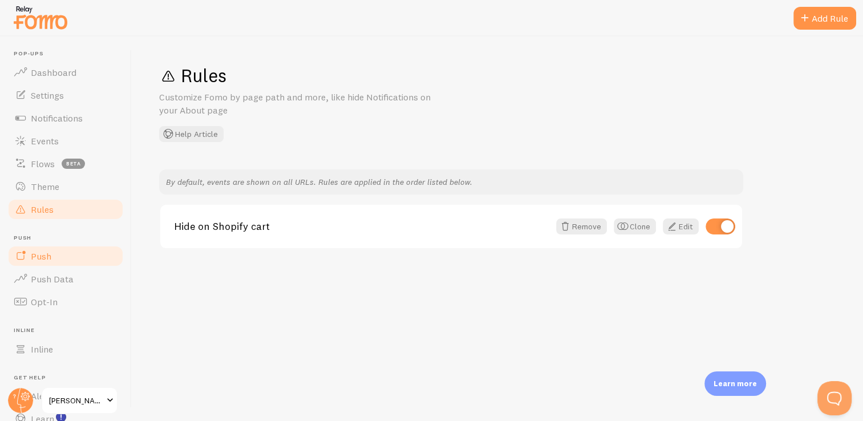
click at [55, 259] on link "Push" at bounding box center [65, 256] width 117 height 23
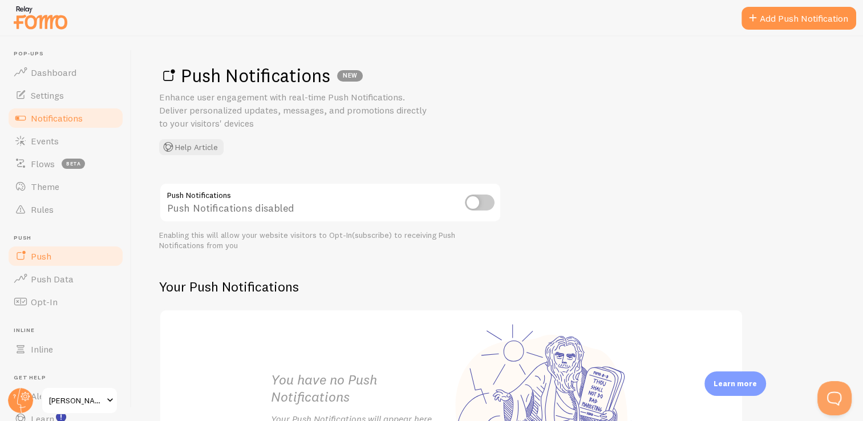
click at [62, 117] on span "Notifications" at bounding box center [57, 117] width 52 height 11
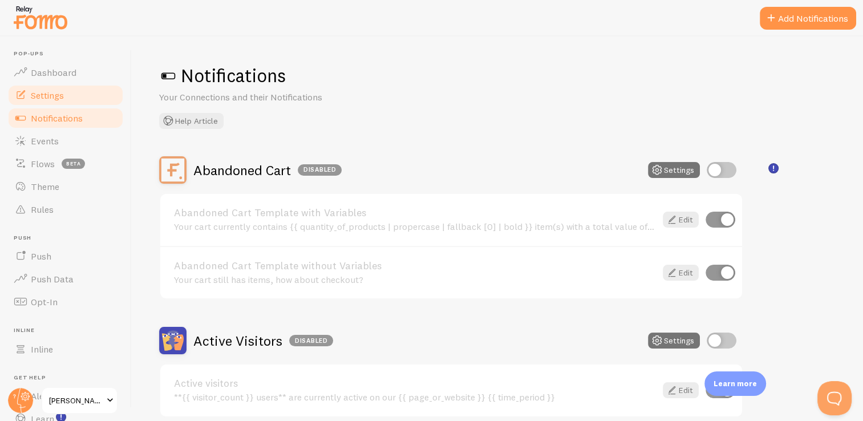
click at [55, 90] on span "Settings" at bounding box center [47, 95] width 33 height 11
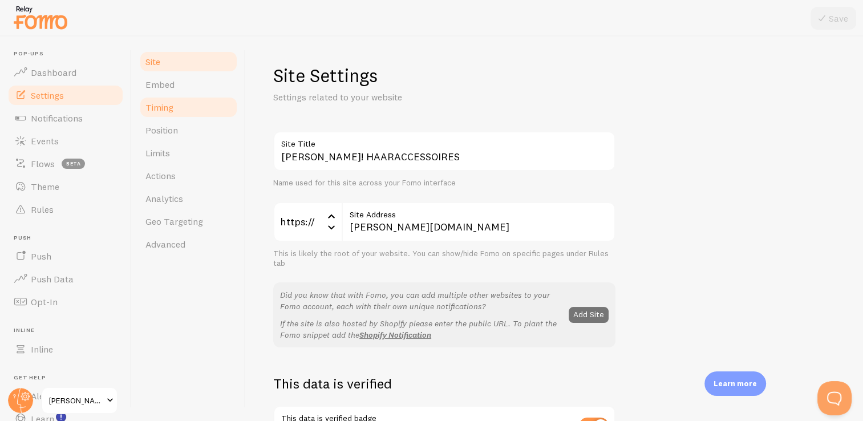
click at [174, 111] on link "Timing" at bounding box center [189, 107] width 100 height 23
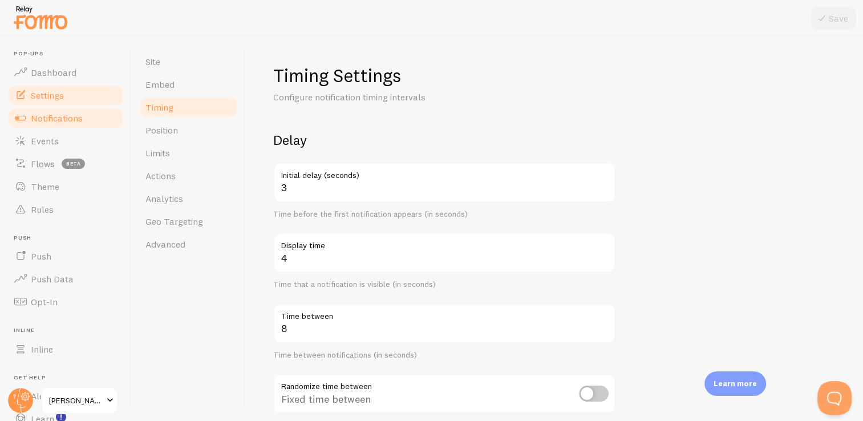
click at [76, 119] on span "Notifications" at bounding box center [57, 117] width 52 height 11
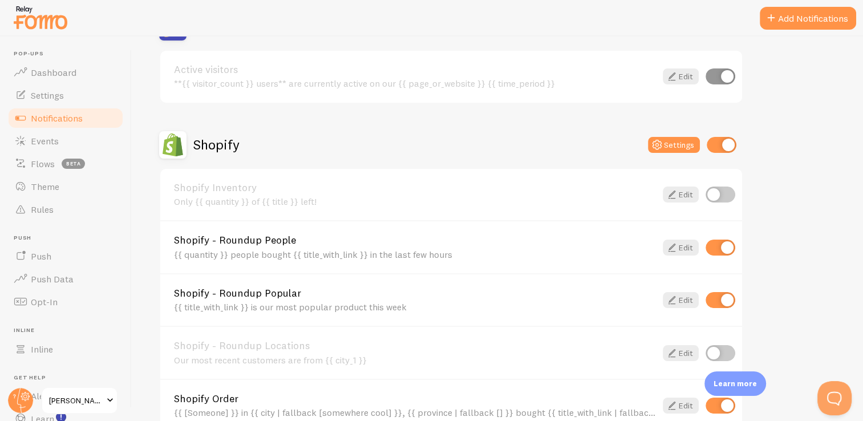
scroll to position [315, 0]
click at [661, 143] on icon at bounding box center [657, 144] width 14 height 14
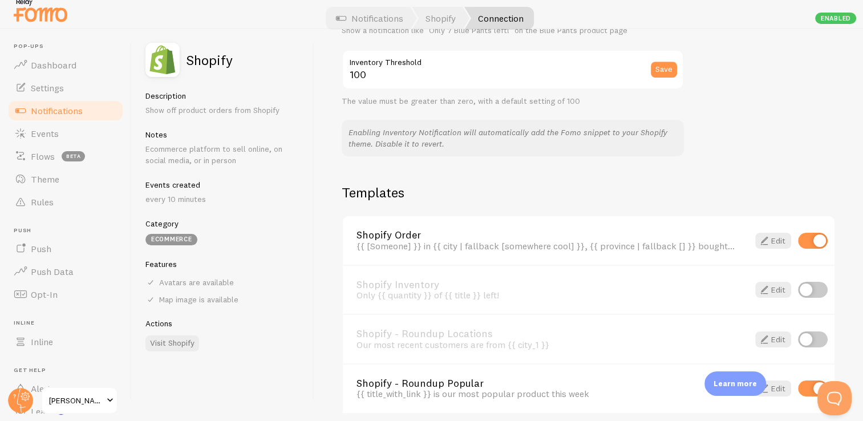
scroll to position [774, 0]
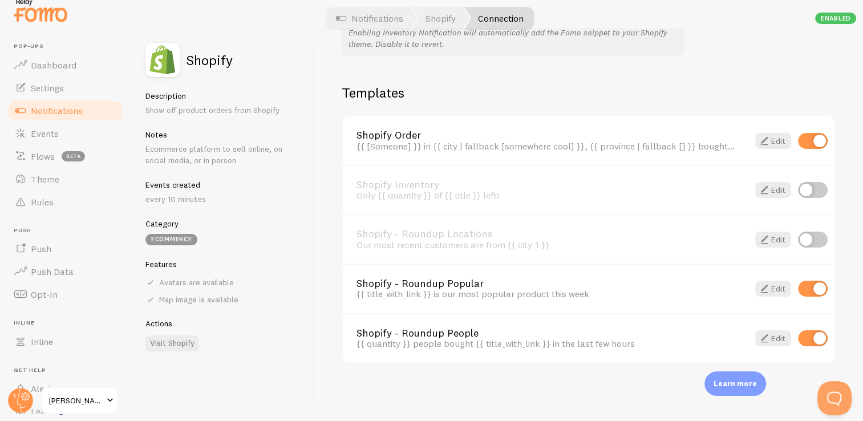
click at [75, 116] on link "Notifications" at bounding box center [65, 110] width 117 height 23
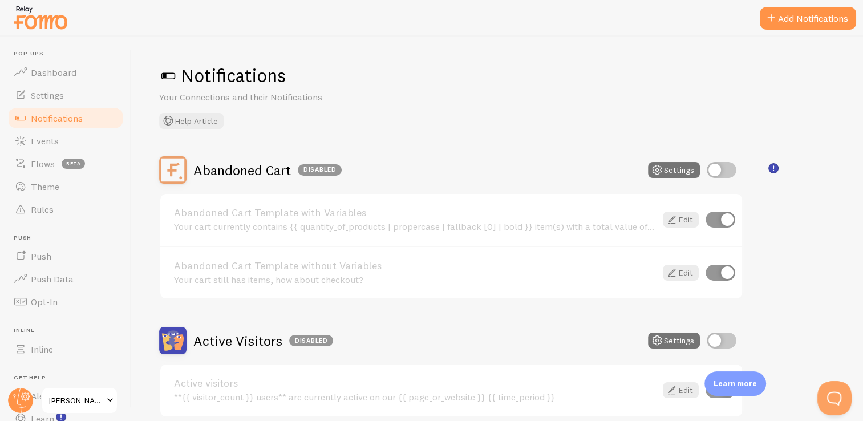
click at [56, 117] on span "Notifications" at bounding box center [57, 117] width 52 height 11
click at [55, 104] on link "Settings" at bounding box center [65, 95] width 117 height 23
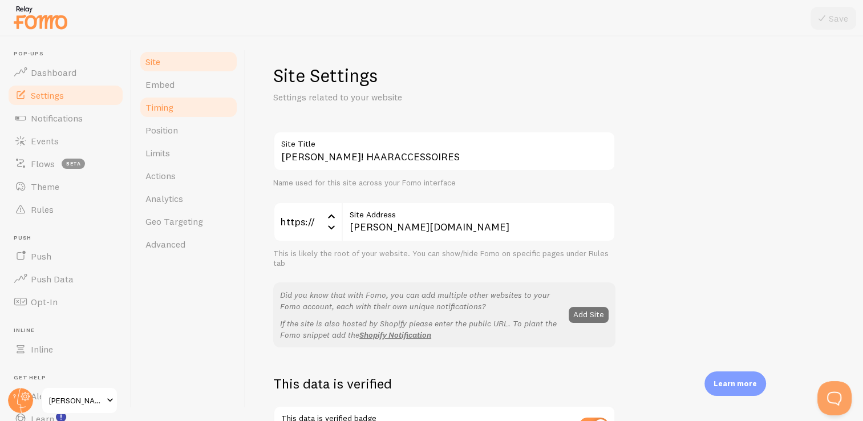
click at [170, 115] on link "Timing" at bounding box center [189, 107] width 100 height 23
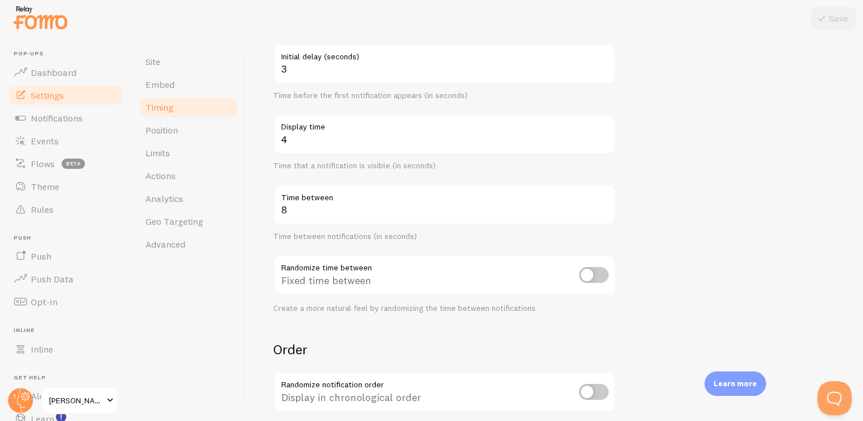
scroll to position [147, 0]
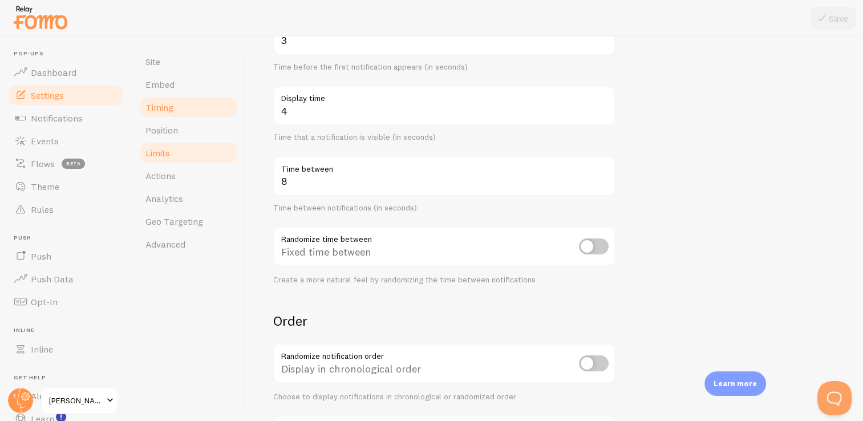
click at [179, 162] on link "Limits" at bounding box center [189, 152] width 100 height 23
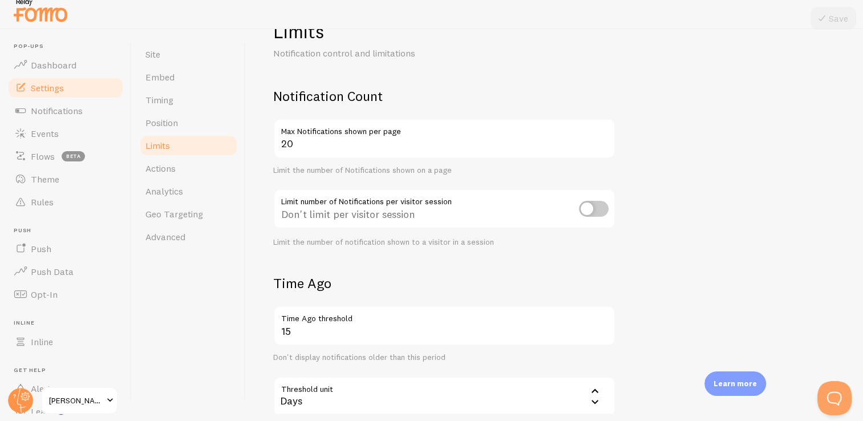
scroll to position [36, 0]
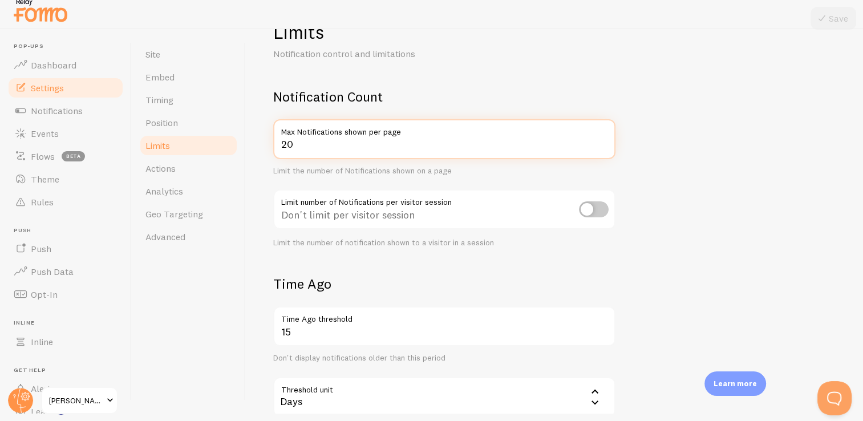
click at [345, 152] on input "20" at bounding box center [444, 139] width 342 height 40
type input "2"
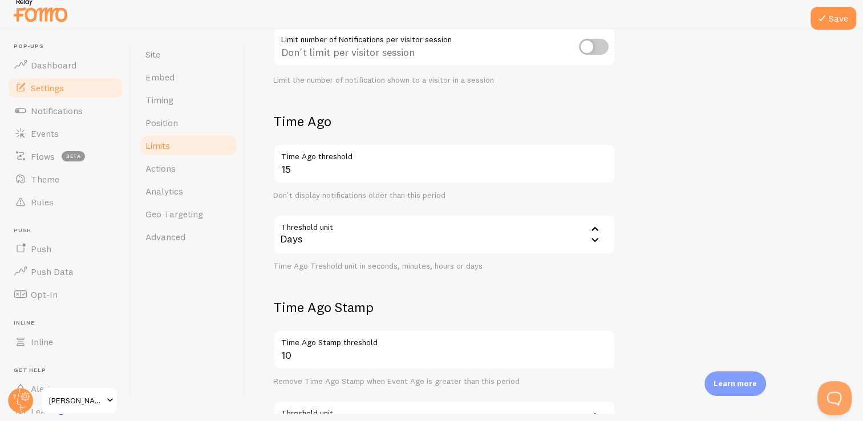
scroll to position [310, 0]
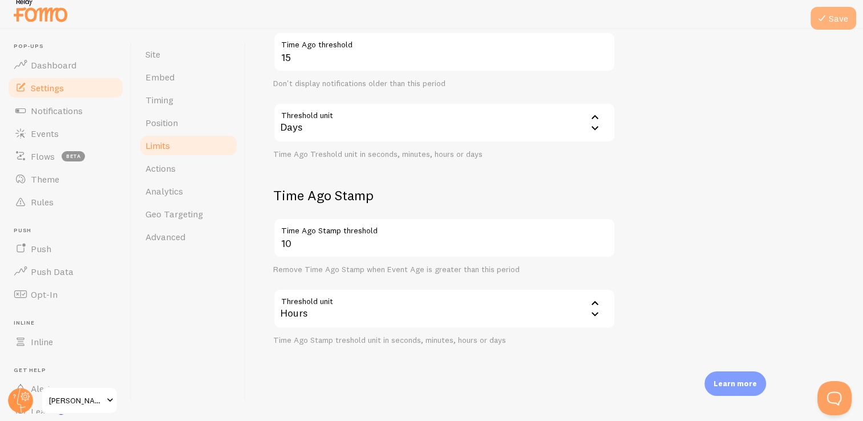
type input "1"
click at [831, 13] on button "Save" at bounding box center [833, 18] width 46 height 23
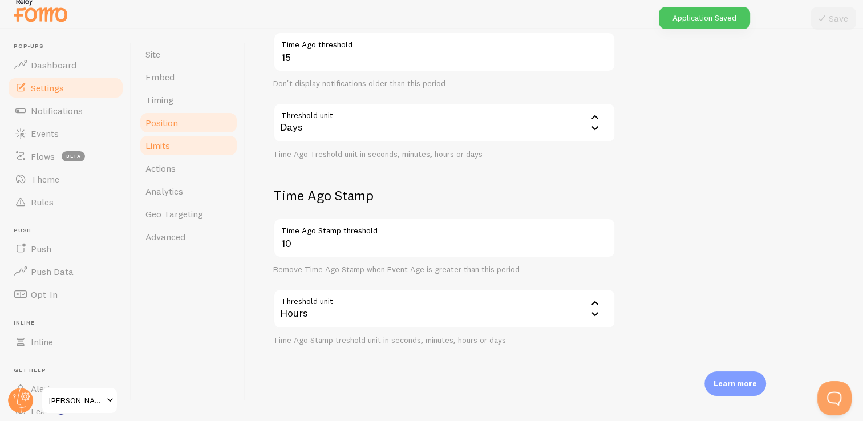
click at [178, 130] on link "Position" at bounding box center [189, 122] width 100 height 23
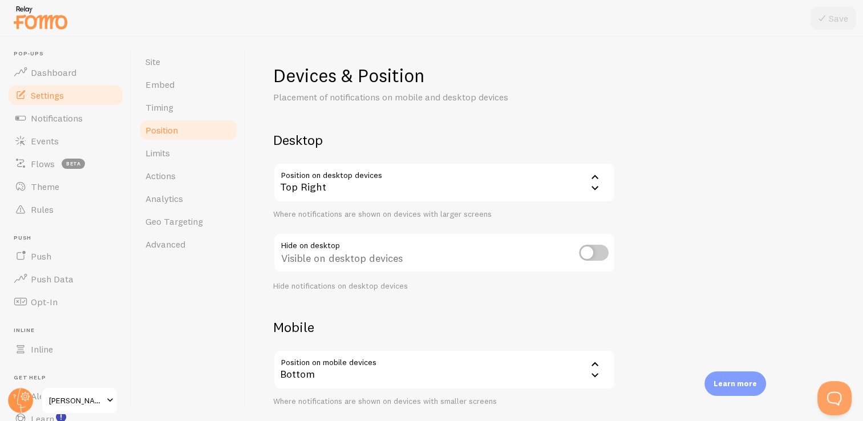
click at [489, 367] on div "Bottom" at bounding box center [444, 370] width 342 height 40
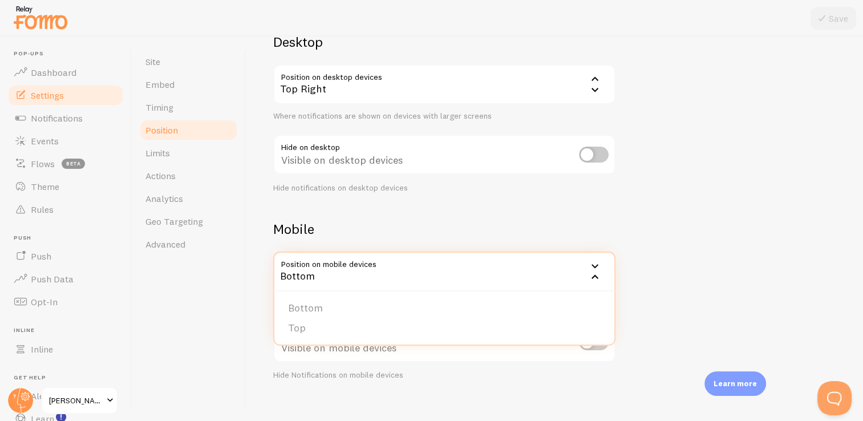
scroll to position [98, 0]
click at [673, 251] on div "Devices & Position Placement of notifications on mobile and desktop devices Des…" at bounding box center [554, 173] width 562 height 415
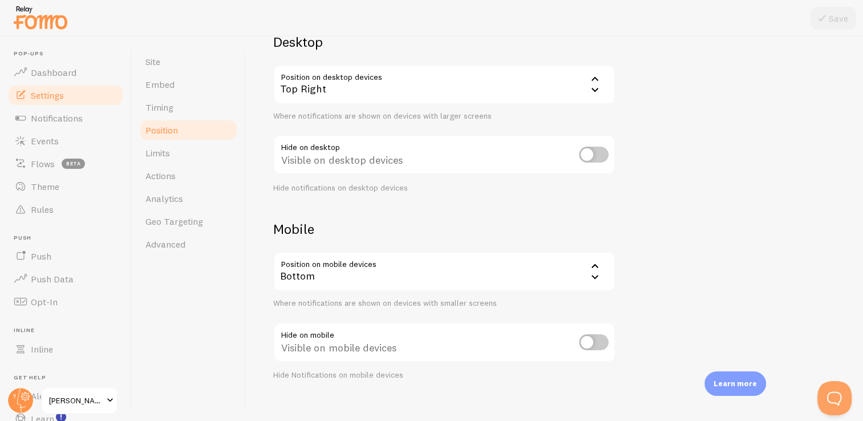
scroll to position [111, 0]
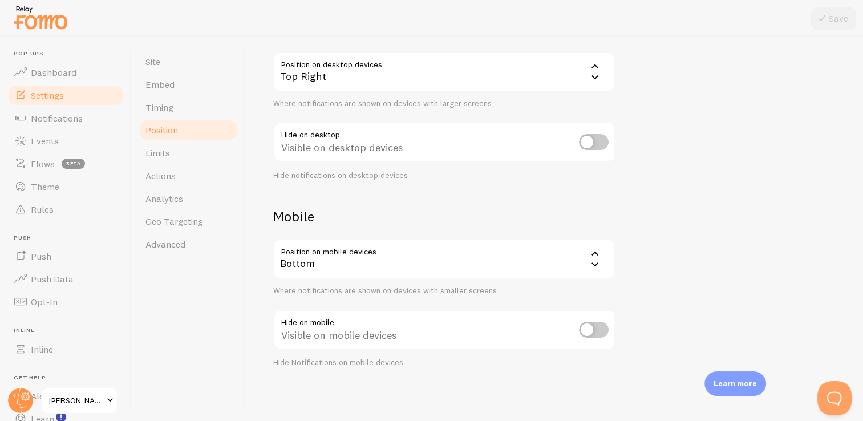
click at [585, 330] on input "checkbox" at bounding box center [594, 330] width 30 height 16
checkbox input "true"
click at [833, 27] on button "Save" at bounding box center [833, 18] width 46 height 23
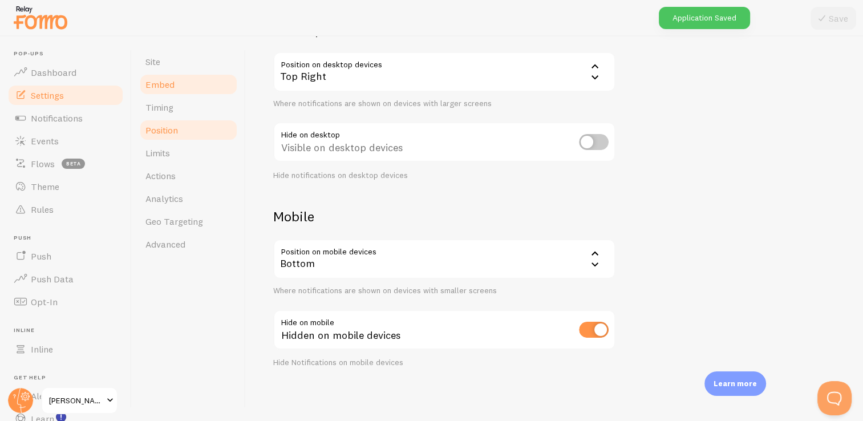
click at [186, 94] on link "Embed" at bounding box center [189, 84] width 100 height 23
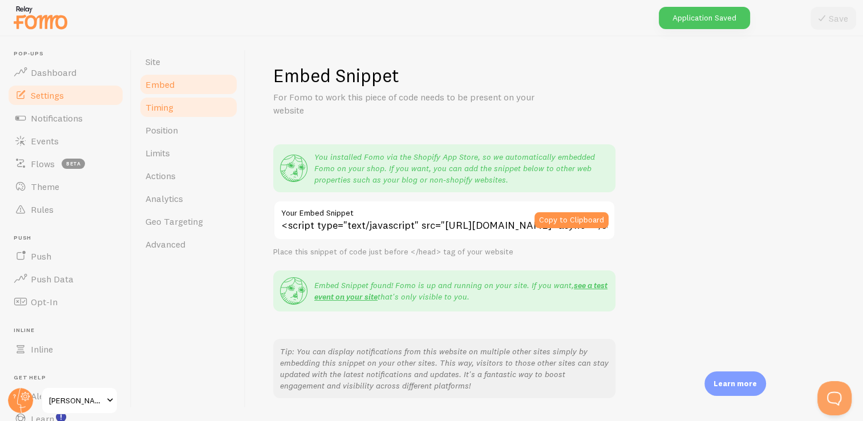
click at [180, 113] on link "Timing" at bounding box center [189, 107] width 100 height 23
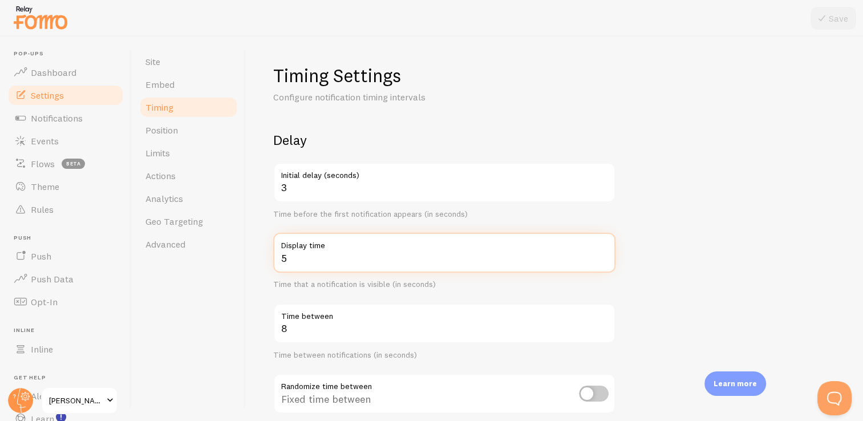
type input "5"
click at [604, 253] on input "5" at bounding box center [444, 253] width 342 height 40
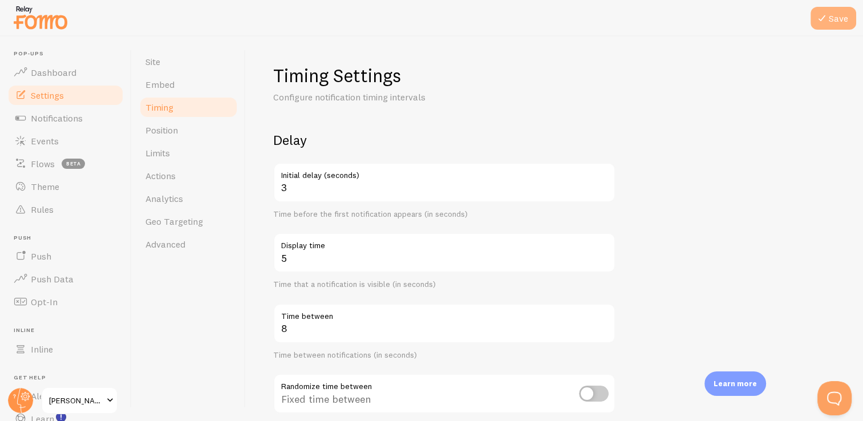
click at [831, 16] on button "Save" at bounding box center [833, 18] width 46 height 23
click at [60, 122] on span "Notifications" at bounding box center [57, 117] width 52 height 11
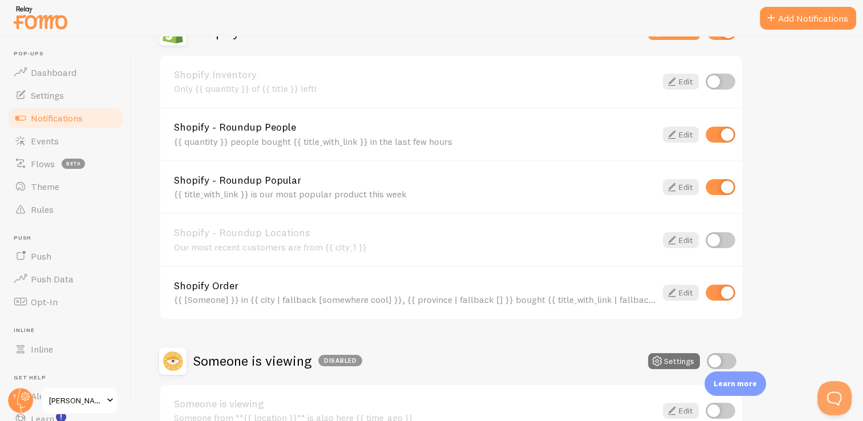
scroll to position [446, 0]
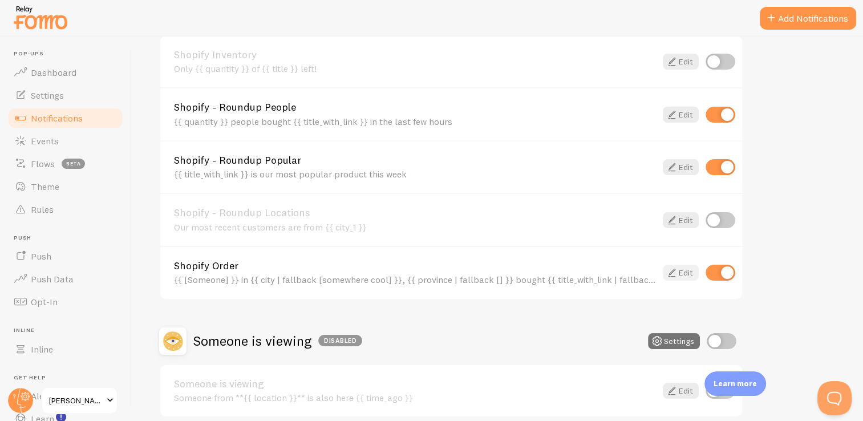
click at [680, 266] on link "Edit" at bounding box center [681, 273] width 36 height 16
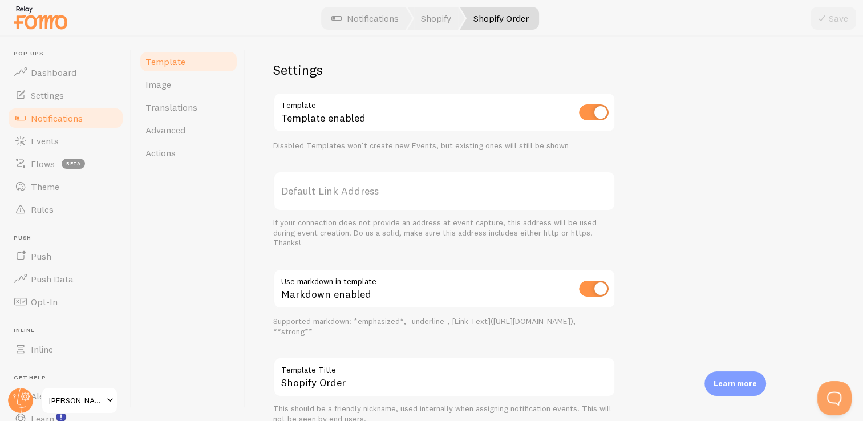
scroll to position [453, 0]
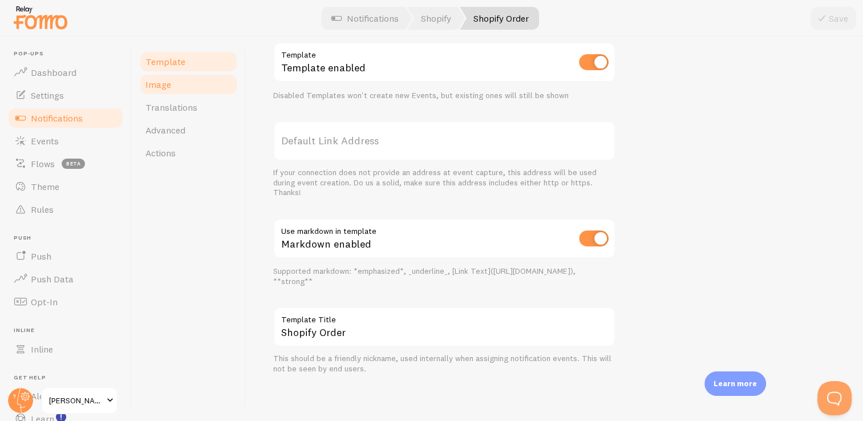
click at [184, 87] on link "Image" at bounding box center [189, 84] width 100 height 23
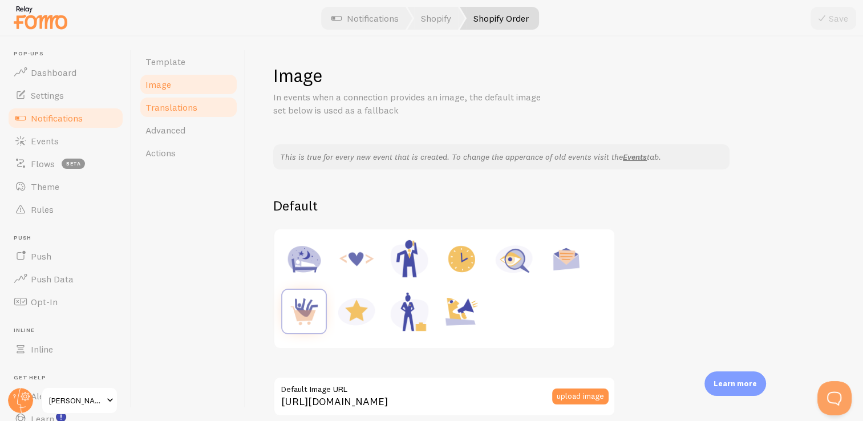
click at [180, 117] on link "Translations" at bounding box center [189, 107] width 100 height 23
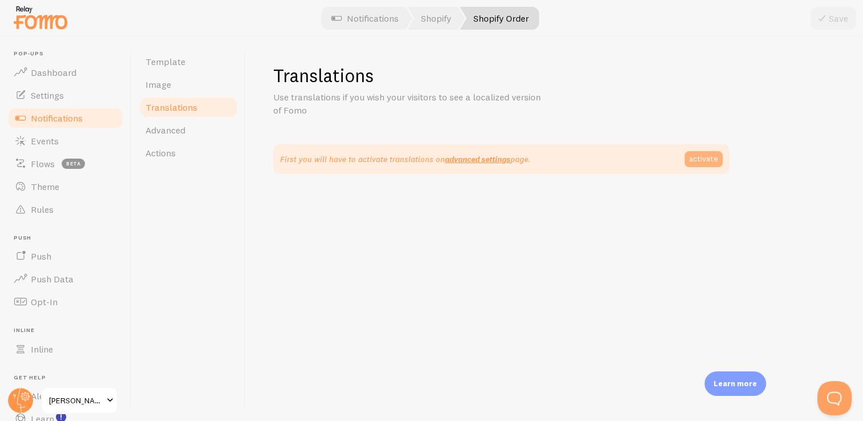
click at [700, 160] on link "activate" at bounding box center [703, 159] width 38 height 16
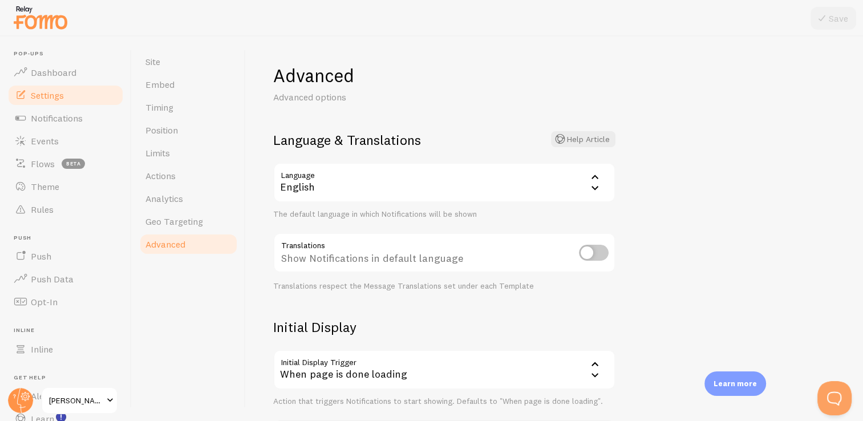
click at [589, 257] on input "checkbox" at bounding box center [594, 253] width 30 height 16
checkbox input "true"
click at [830, 26] on button "Save" at bounding box center [833, 18] width 46 height 23
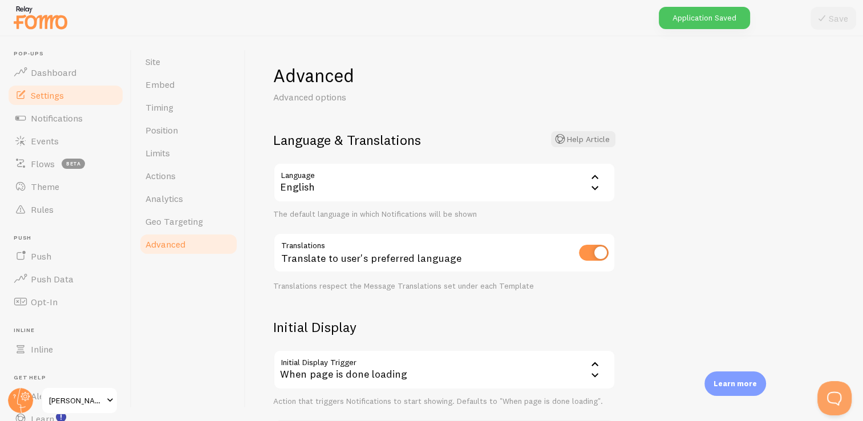
click at [399, 182] on div "English" at bounding box center [444, 183] width 342 height 40
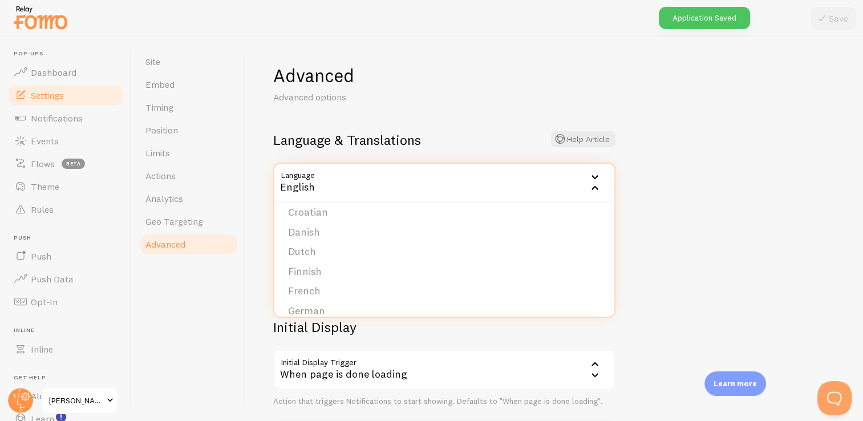
scroll to position [105, 0]
click at [327, 254] on li "Dutch" at bounding box center [444, 252] width 340 height 20
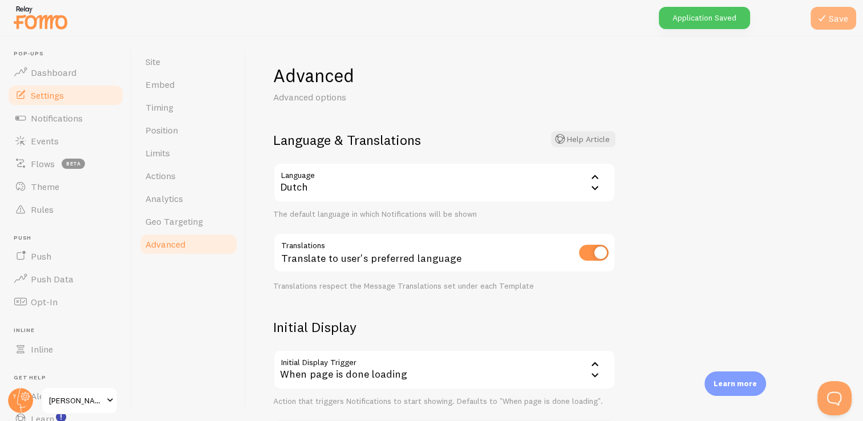
click at [820, 20] on icon at bounding box center [822, 18] width 14 height 14
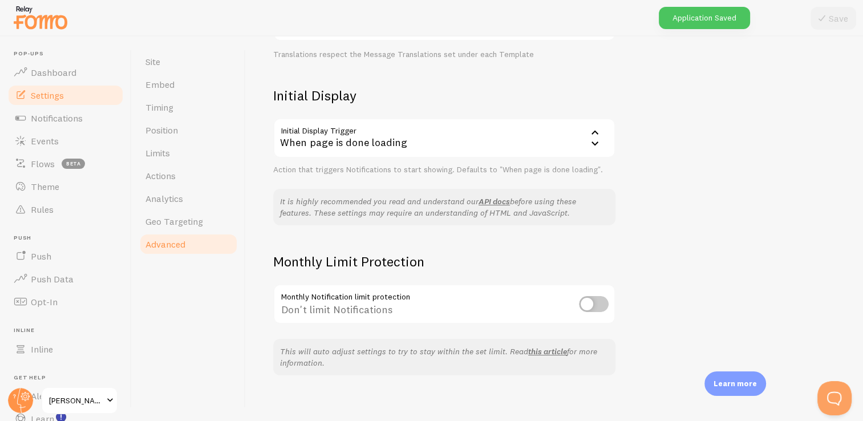
scroll to position [239, 0]
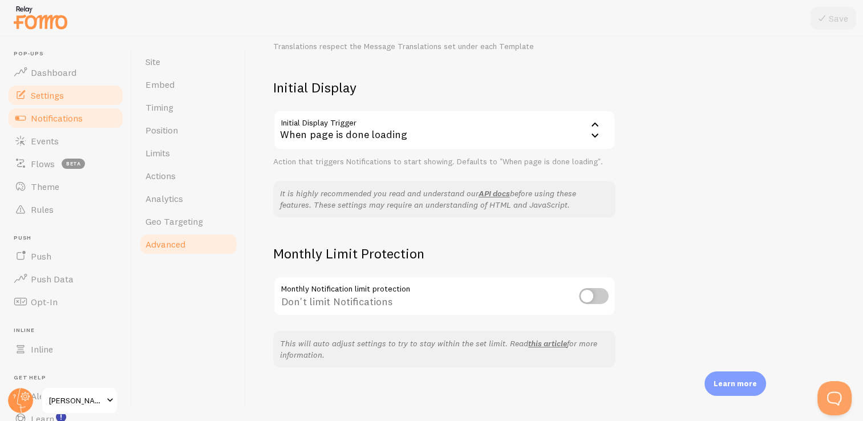
click at [66, 122] on span "Notifications" at bounding box center [57, 117] width 52 height 11
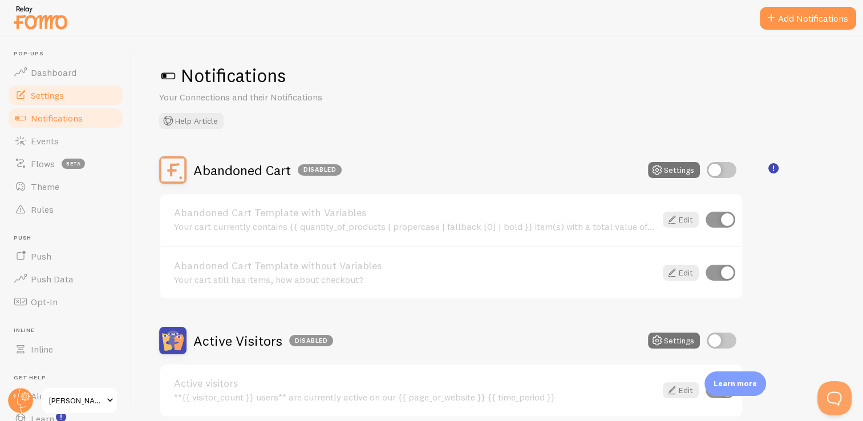
click at [73, 99] on link "Settings" at bounding box center [65, 95] width 117 height 23
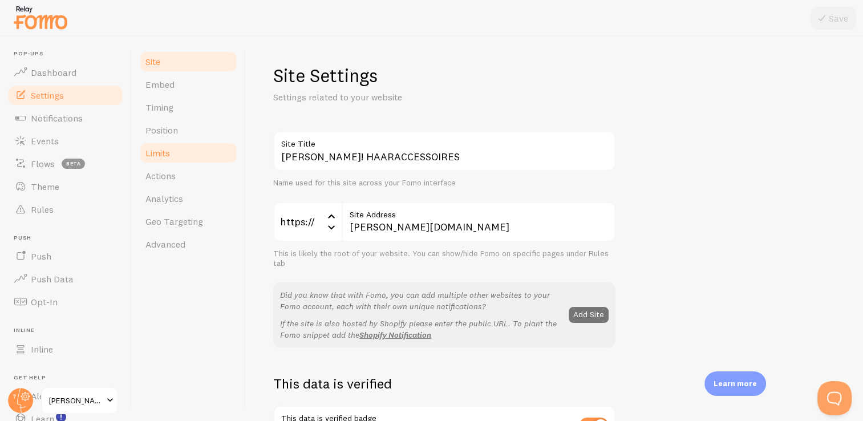
click at [178, 147] on link "Limits" at bounding box center [189, 152] width 100 height 23
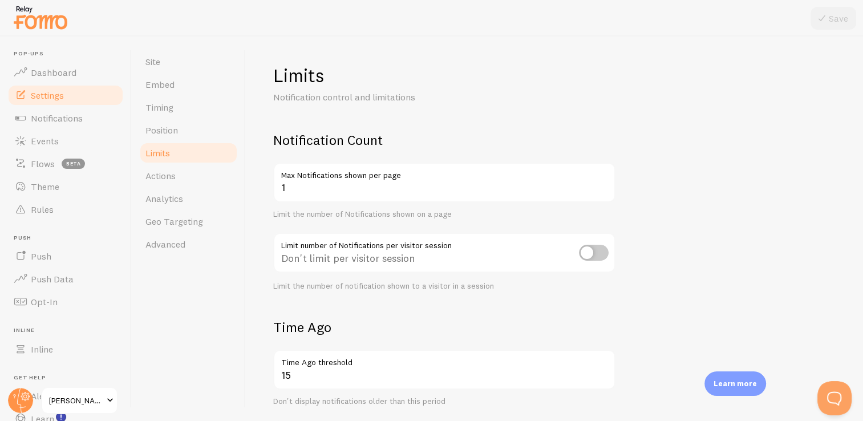
scroll to position [34, 0]
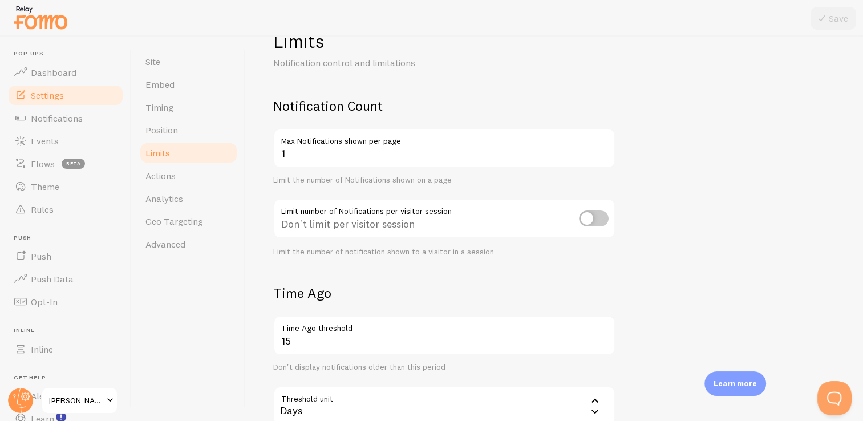
click at [584, 221] on input "checkbox" at bounding box center [594, 218] width 30 height 16
checkbox input "true"
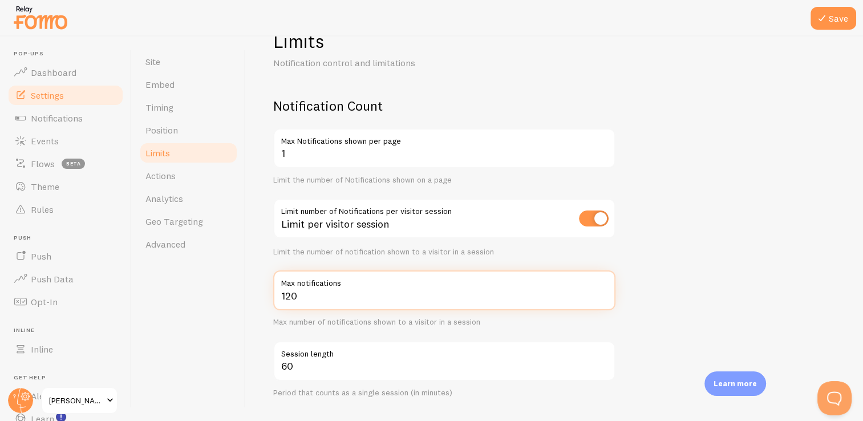
click at [326, 295] on input "120" at bounding box center [444, 290] width 342 height 40
drag, startPoint x: 312, startPoint y: 295, endPoint x: 273, endPoint y: 296, distance: 39.4
click at [273, 296] on input "120" at bounding box center [444, 290] width 342 height 40
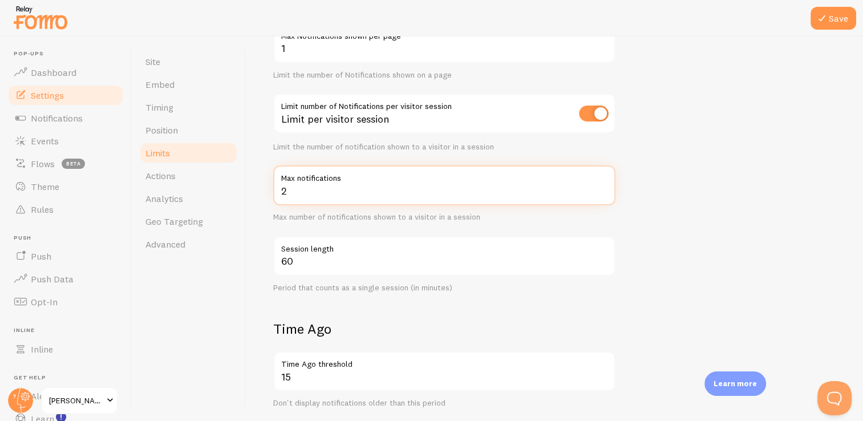
scroll to position [141, 0]
type input "2"
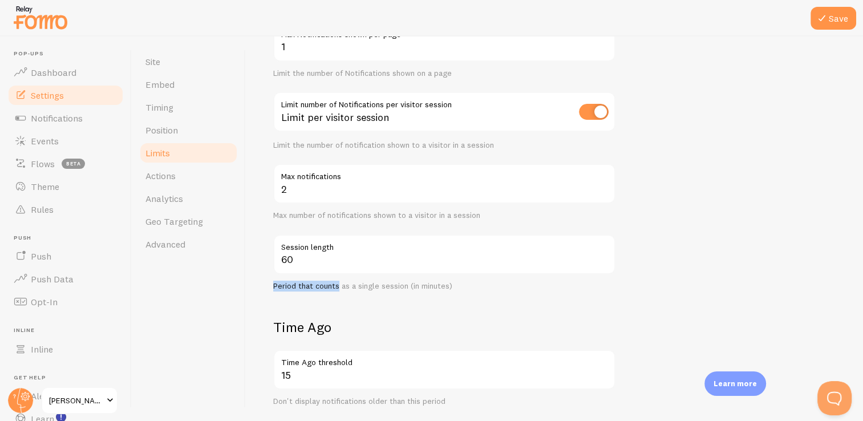
drag, startPoint x: 338, startPoint y: 286, endPoint x: 502, endPoint y: 238, distance: 171.6
click at [502, 238] on div "60 Session length Period that counts as a single session (in minutes)" at bounding box center [444, 262] width 342 height 57
drag, startPoint x: 502, startPoint y: 238, endPoint x: 669, endPoint y: 217, distance: 168.4
click at [669, 217] on form "Notification Count 1 Max Notifications shown per page Limit the number of Notif…" at bounding box center [554, 326] width 562 height 672
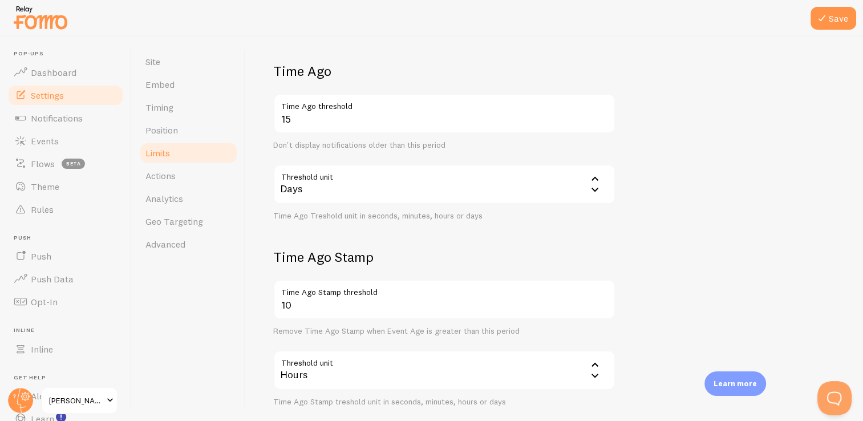
scroll to position [399, 0]
click at [830, 15] on button "Save" at bounding box center [833, 18] width 46 height 23
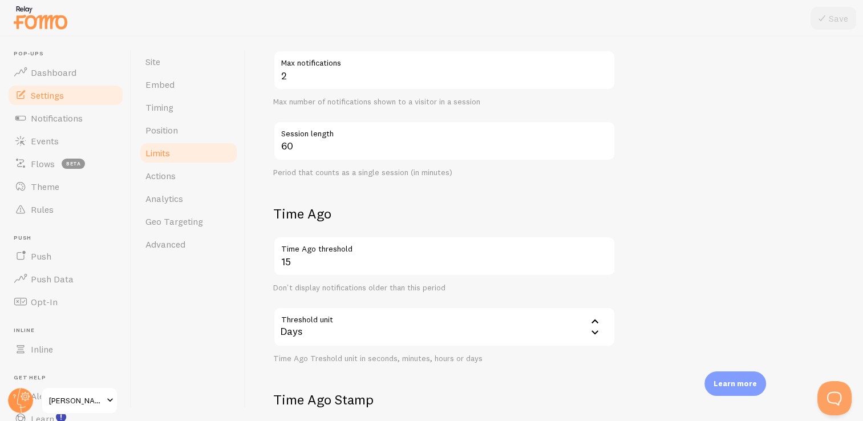
scroll to position [273, 0]
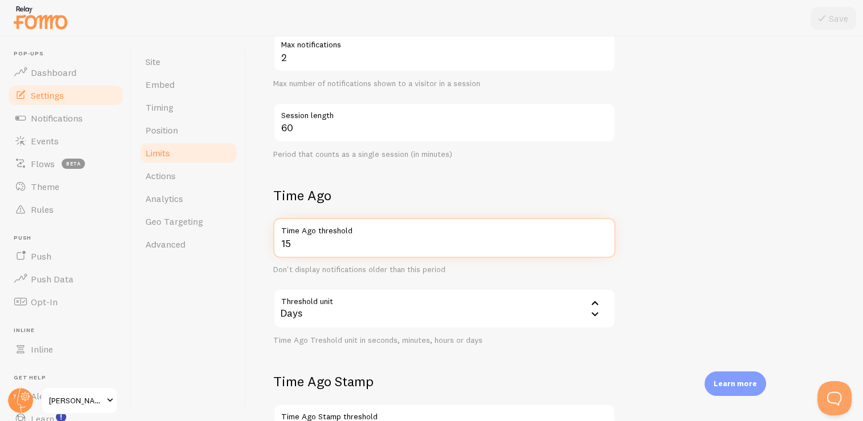
click at [380, 238] on input "15" at bounding box center [444, 238] width 342 height 40
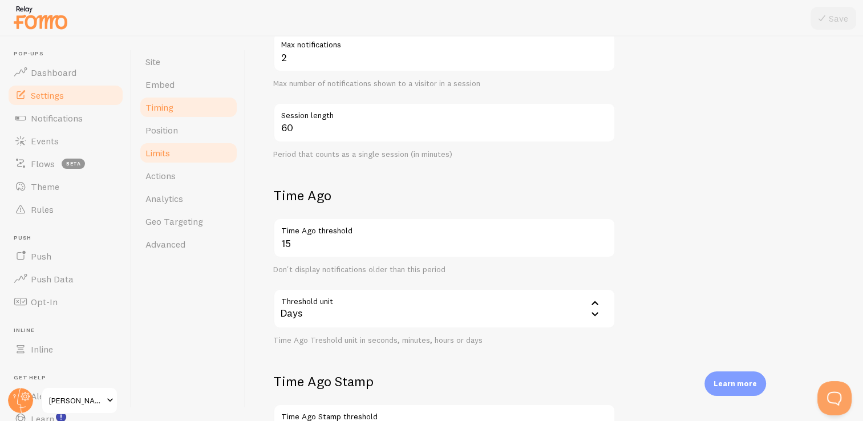
click at [180, 113] on link "Timing" at bounding box center [189, 107] width 100 height 23
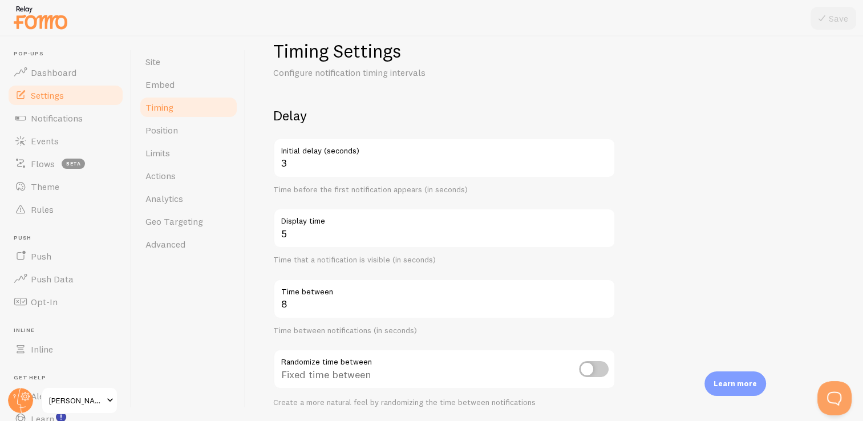
scroll to position [24, 0]
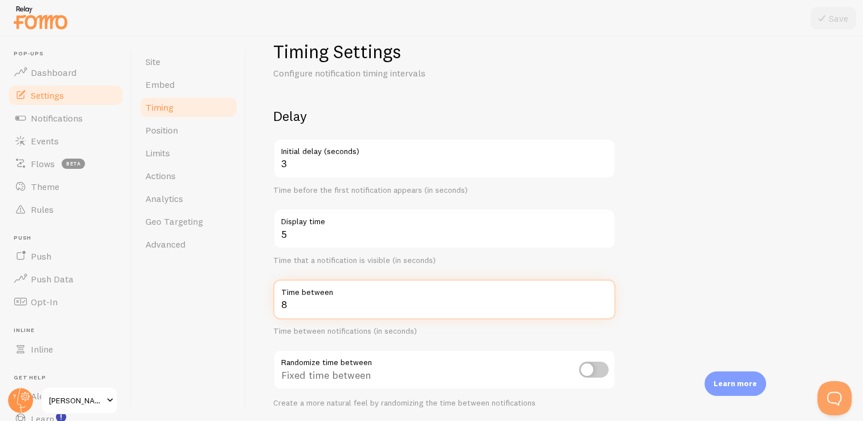
click at [319, 305] on input "8" at bounding box center [444, 299] width 342 height 40
type input "30"
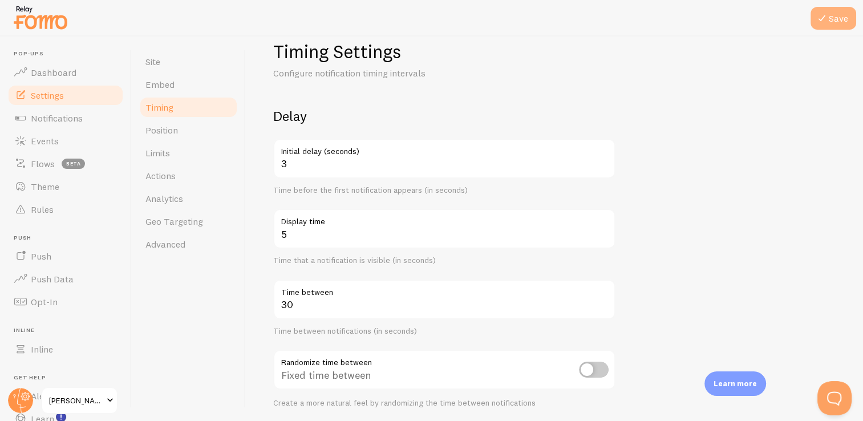
click at [840, 19] on button "Save" at bounding box center [833, 18] width 46 height 23
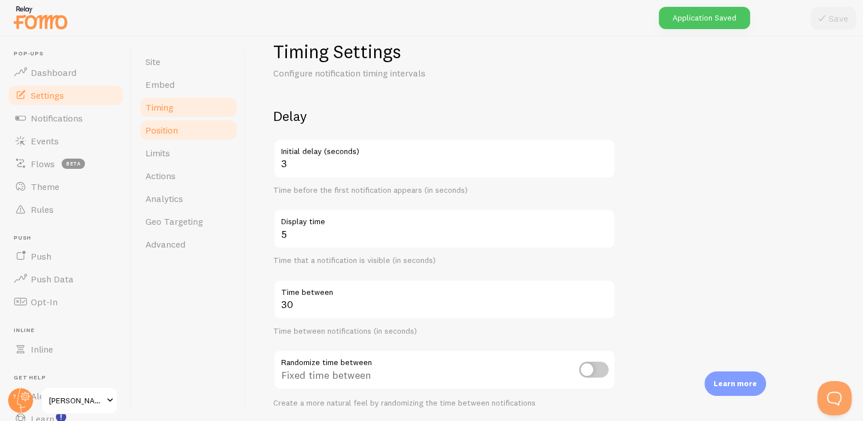
click at [182, 140] on link "Position" at bounding box center [189, 130] width 100 height 23
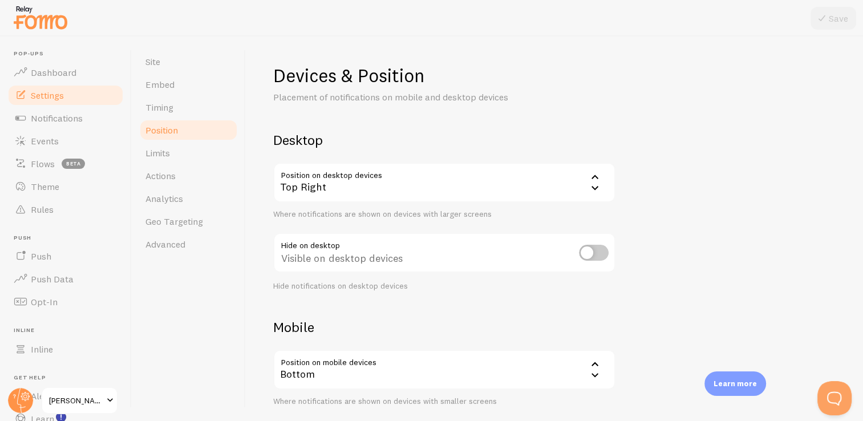
scroll to position [7, 0]
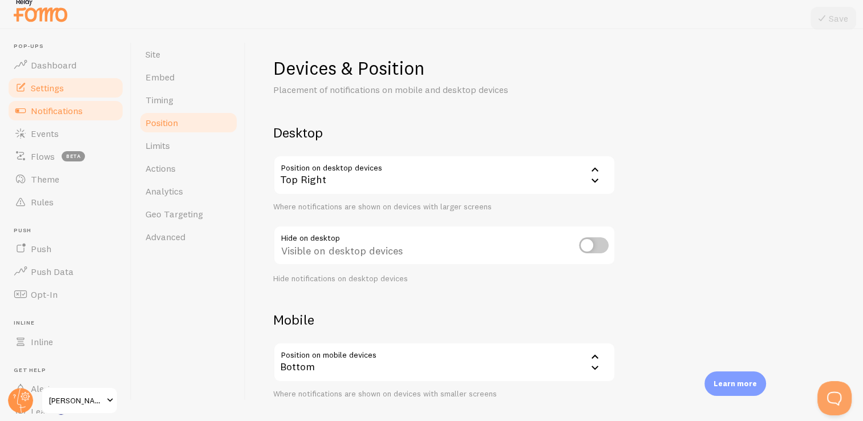
click at [71, 117] on link "Notifications" at bounding box center [65, 110] width 117 height 23
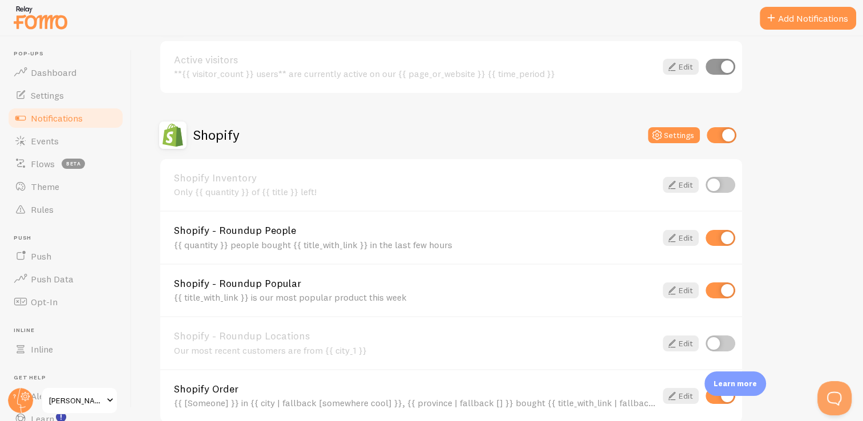
scroll to position [324, 0]
click at [68, 72] on span "Dashboard" at bounding box center [54, 72] width 46 height 11
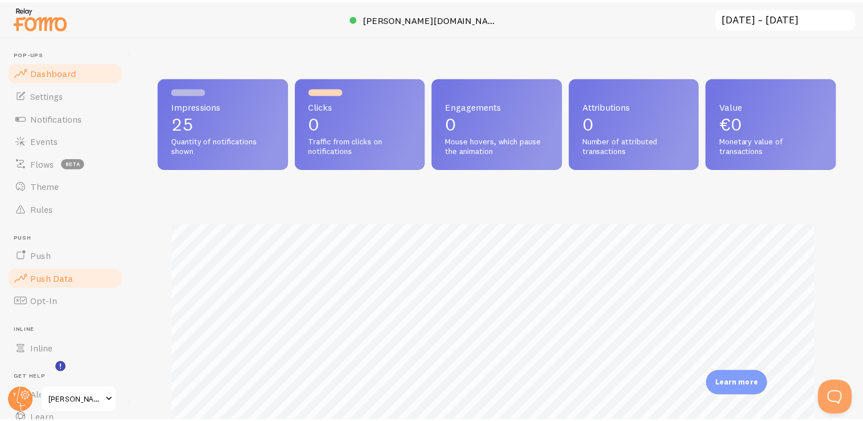
scroll to position [569880, 569512]
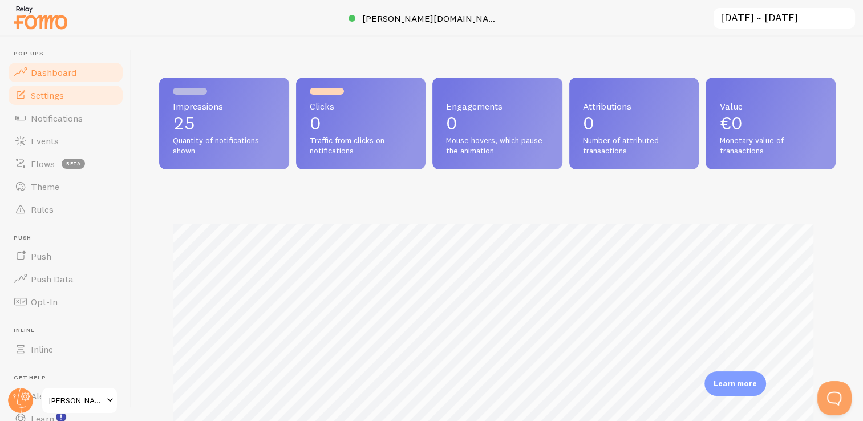
click at [62, 103] on link "Settings" at bounding box center [65, 95] width 117 height 23
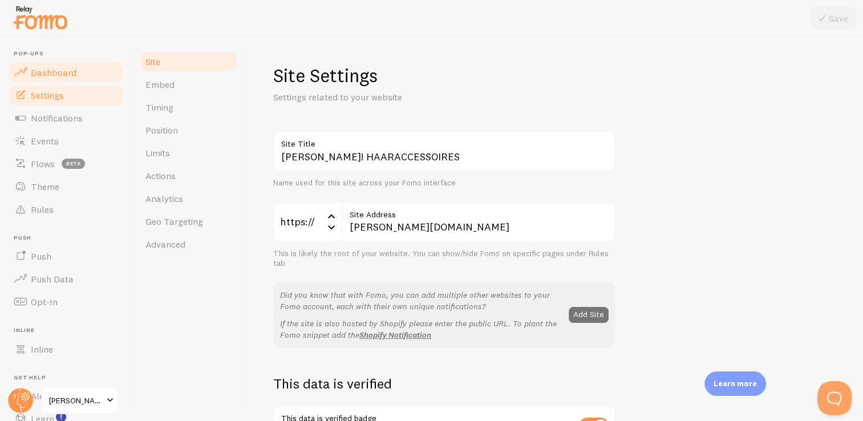
click at [52, 72] on span "Dashboard" at bounding box center [54, 72] width 46 height 11
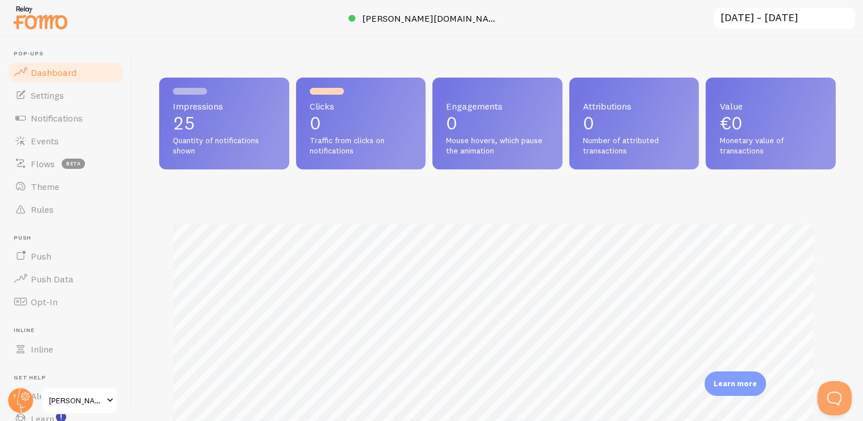
scroll to position [299, 667]
click at [59, 103] on link "Settings" at bounding box center [65, 95] width 117 height 23
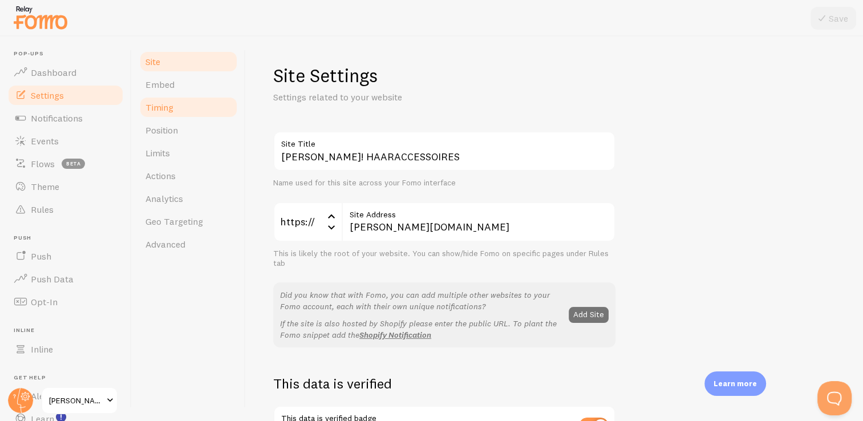
click at [180, 104] on link "Timing" at bounding box center [189, 107] width 100 height 23
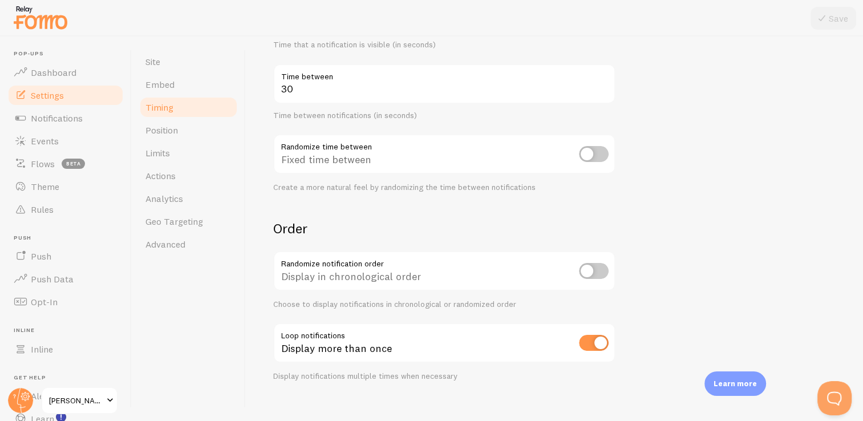
scroll to position [253, 0]
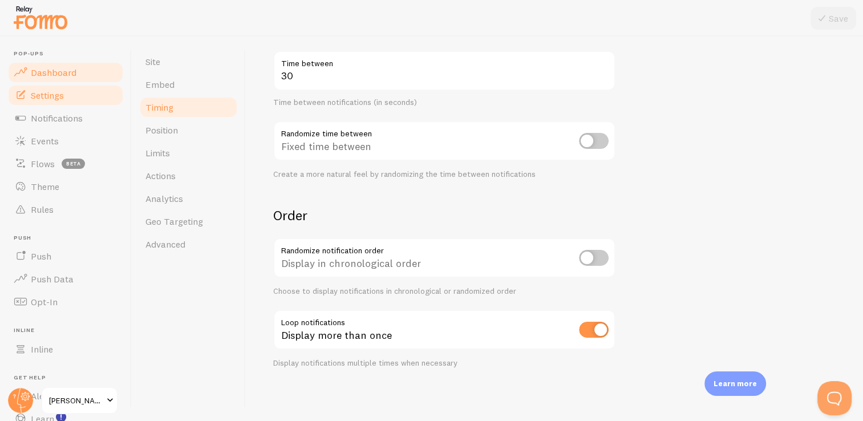
click at [58, 74] on span "Dashboard" at bounding box center [54, 72] width 46 height 11
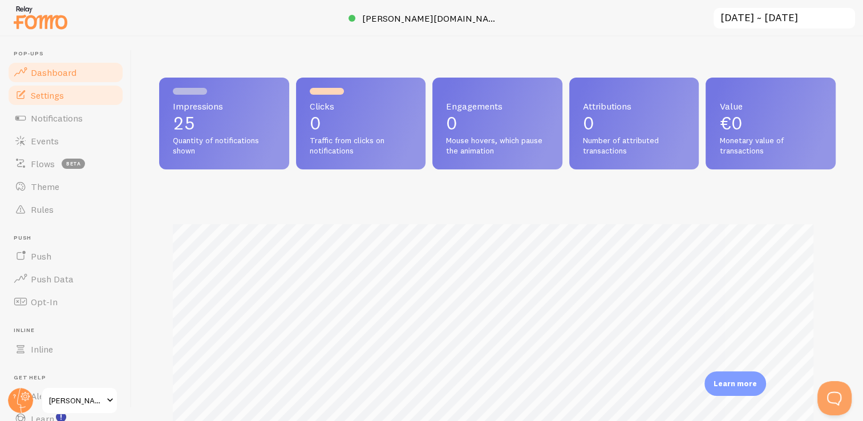
click at [59, 99] on span "Settings" at bounding box center [47, 95] width 33 height 11
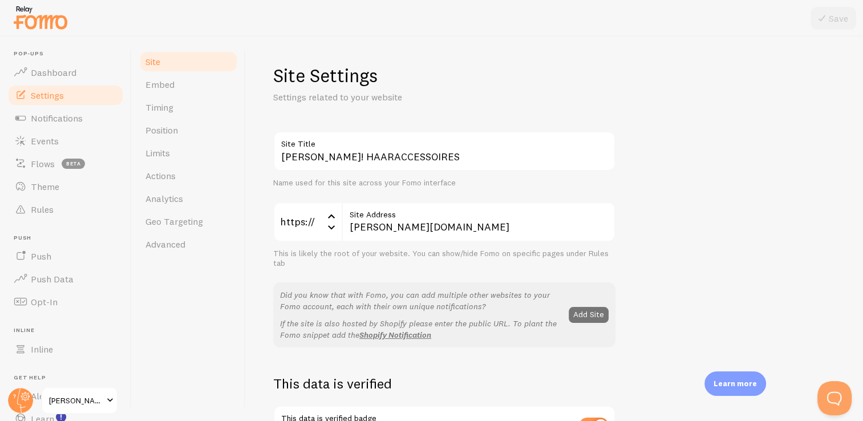
click at [46, 17] on img at bounding box center [40, 17] width 57 height 29
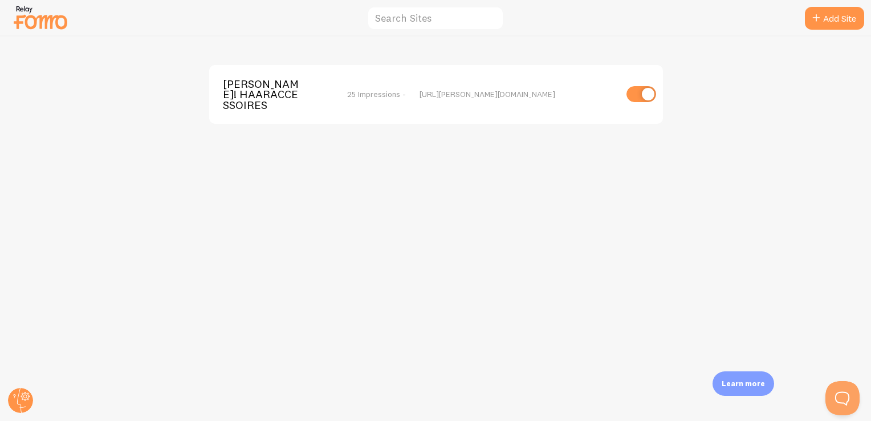
click at [267, 99] on span "[PERSON_NAME]! HAARACCESSOIRES" at bounding box center [269, 94] width 92 height 31
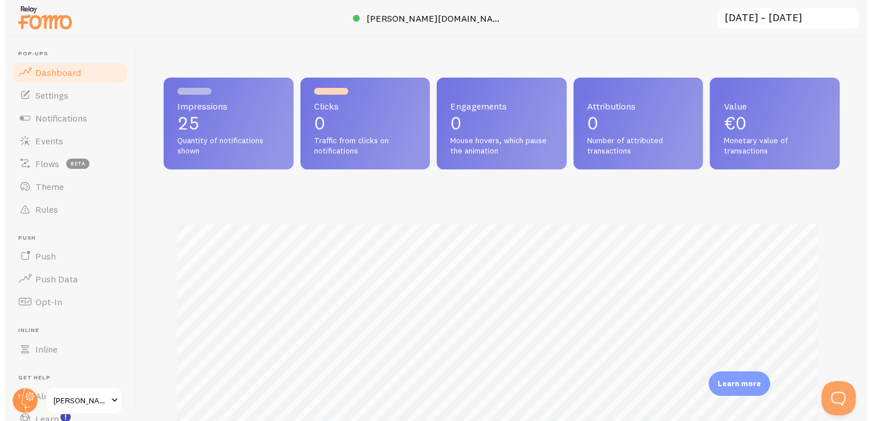
scroll to position [299, 667]
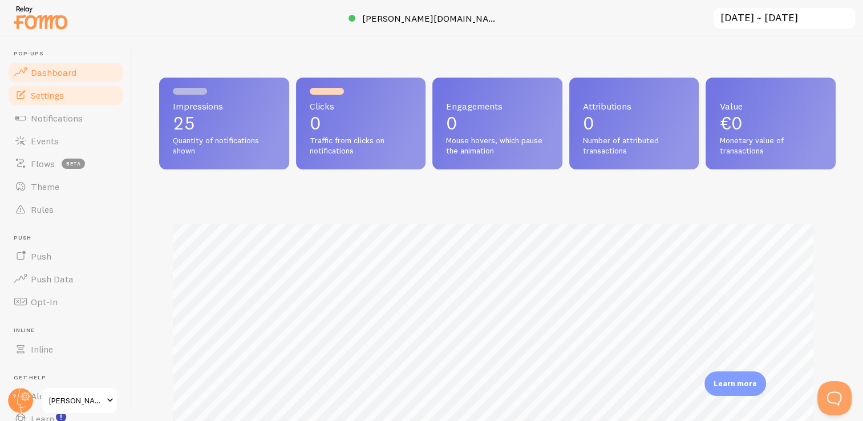
click at [55, 97] on span "Settings" at bounding box center [47, 95] width 33 height 11
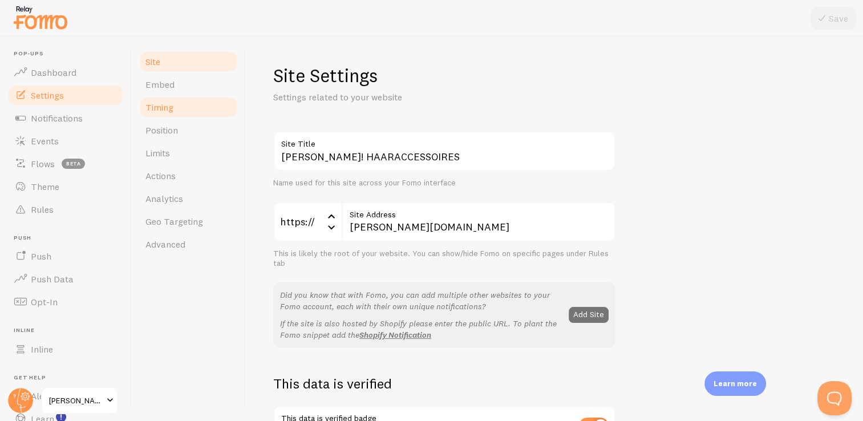
click at [157, 98] on link "Timing" at bounding box center [189, 107] width 100 height 23
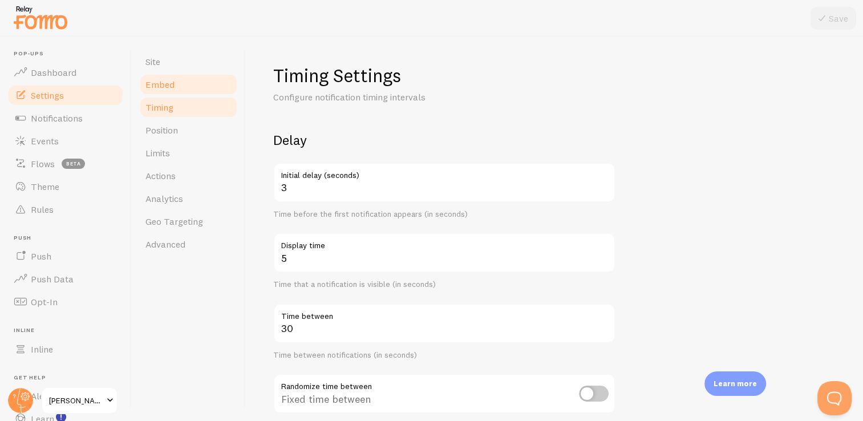
click at [179, 87] on link "Embed" at bounding box center [189, 84] width 100 height 23
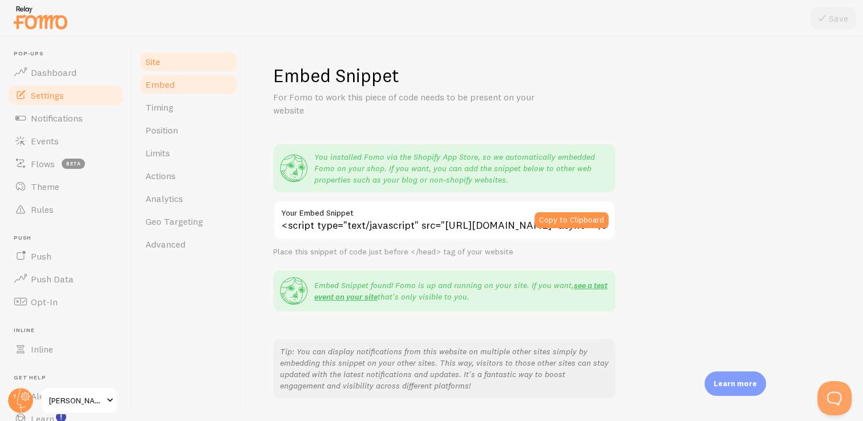
click at [164, 67] on link "Site" at bounding box center [189, 61] width 100 height 23
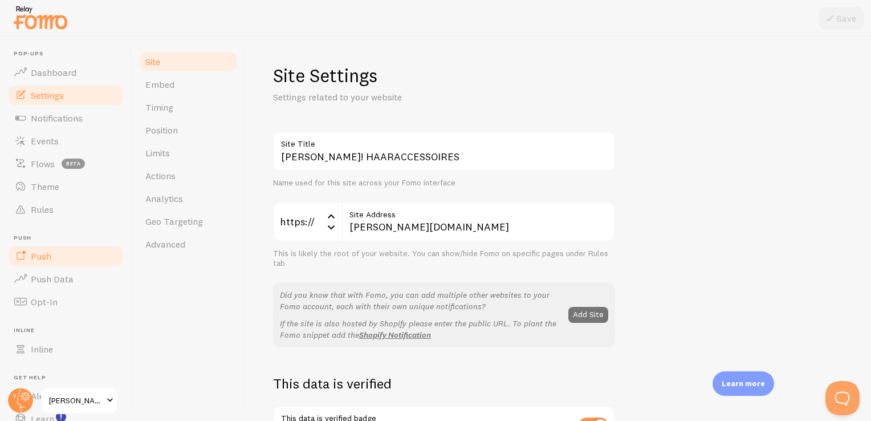
scroll to position [73, 0]
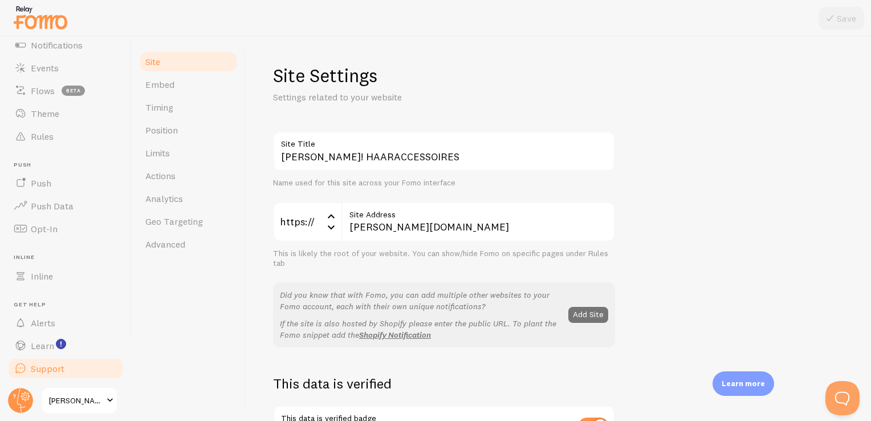
click at [53, 359] on link "Support" at bounding box center [65, 368] width 117 height 23
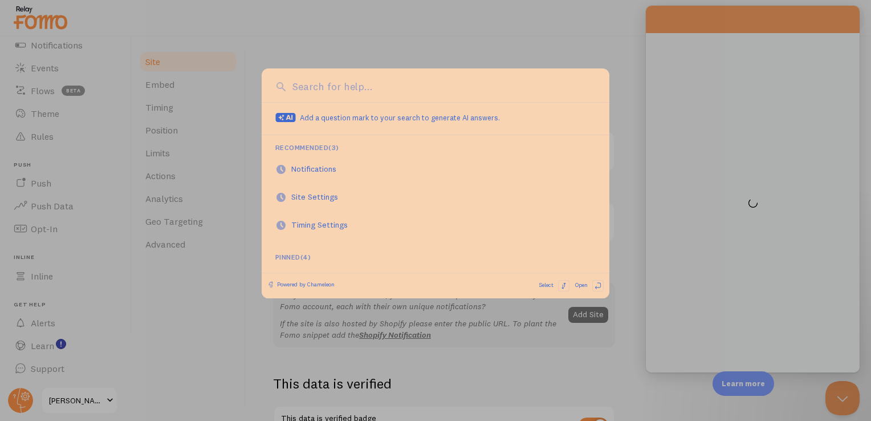
scroll to position [0, 0]
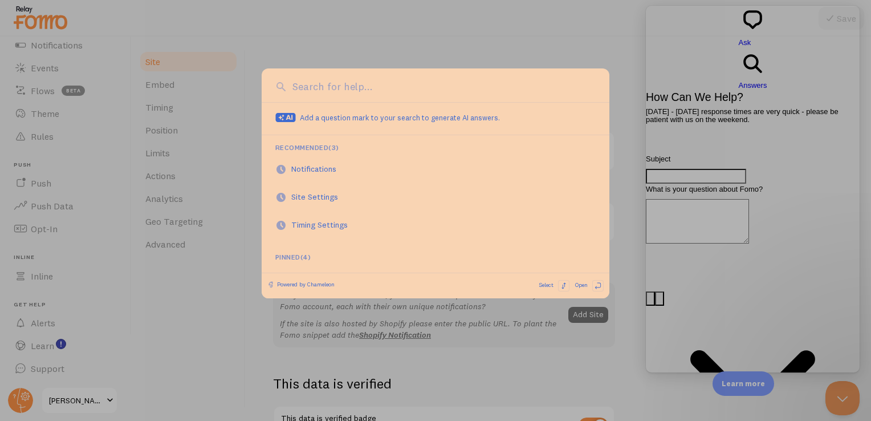
click at [681, 151] on div at bounding box center [435, 210] width 871 height 421
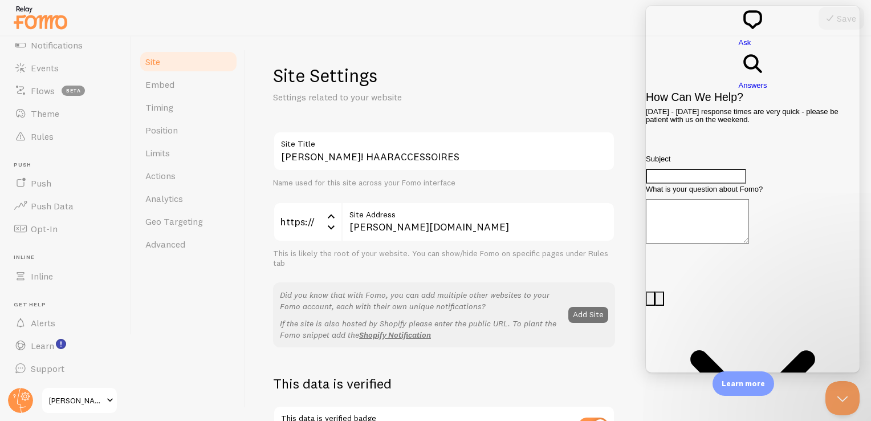
click at [701, 169] on input "Subject" at bounding box center [696, 176] width 100 height 15
click at [55, 64] on span "Events" at bounding box center [45, 67] width 28 height 11
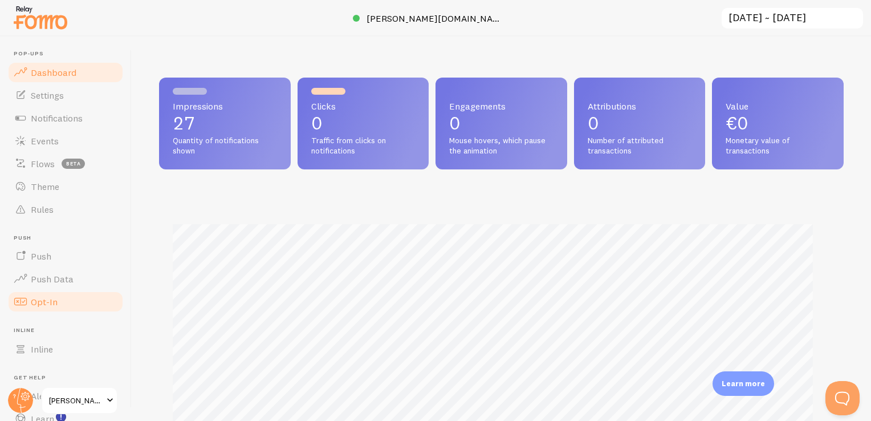
scroll to position [299, 676]
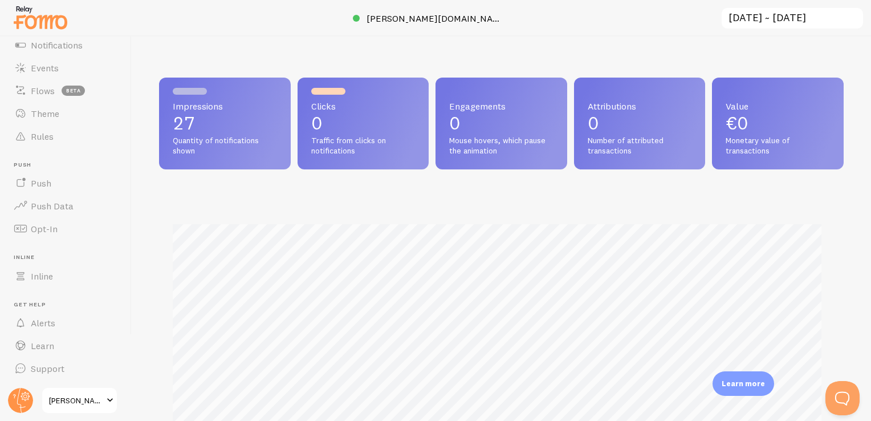
click at [109, 398] on span at bounding box center [110, 400] width 14 height 14
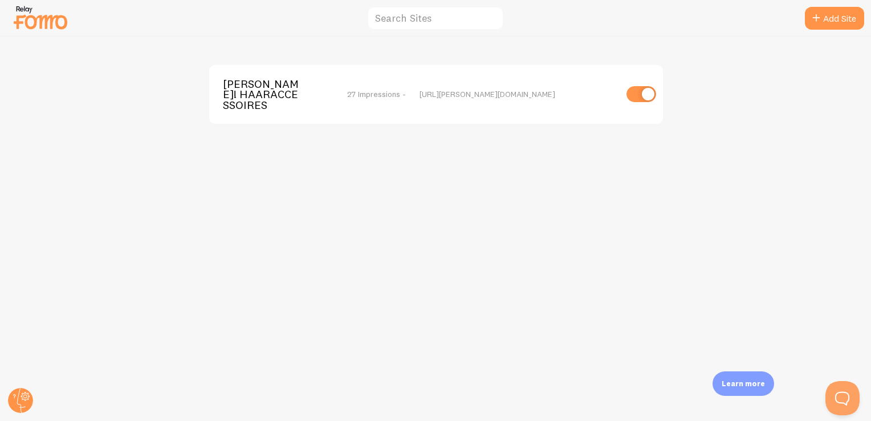
click at [645, 95] on input "checkbox" at bounding box center [642, 94] width 30 height 16
checkbox input "false"
